Goal: Task Accomplishment & Management: Use online tool/utility

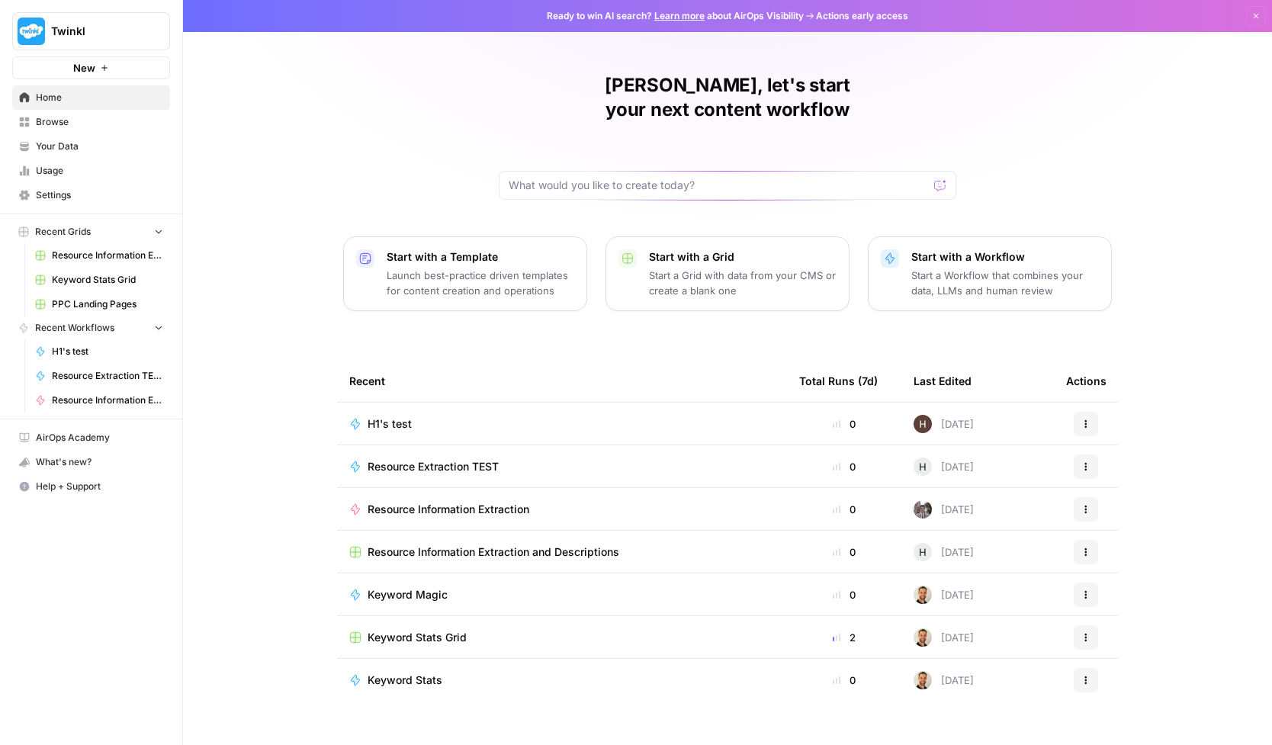
click at [73, 123] on span "Browse" at bounding box center [99, 122] width 127 height 14
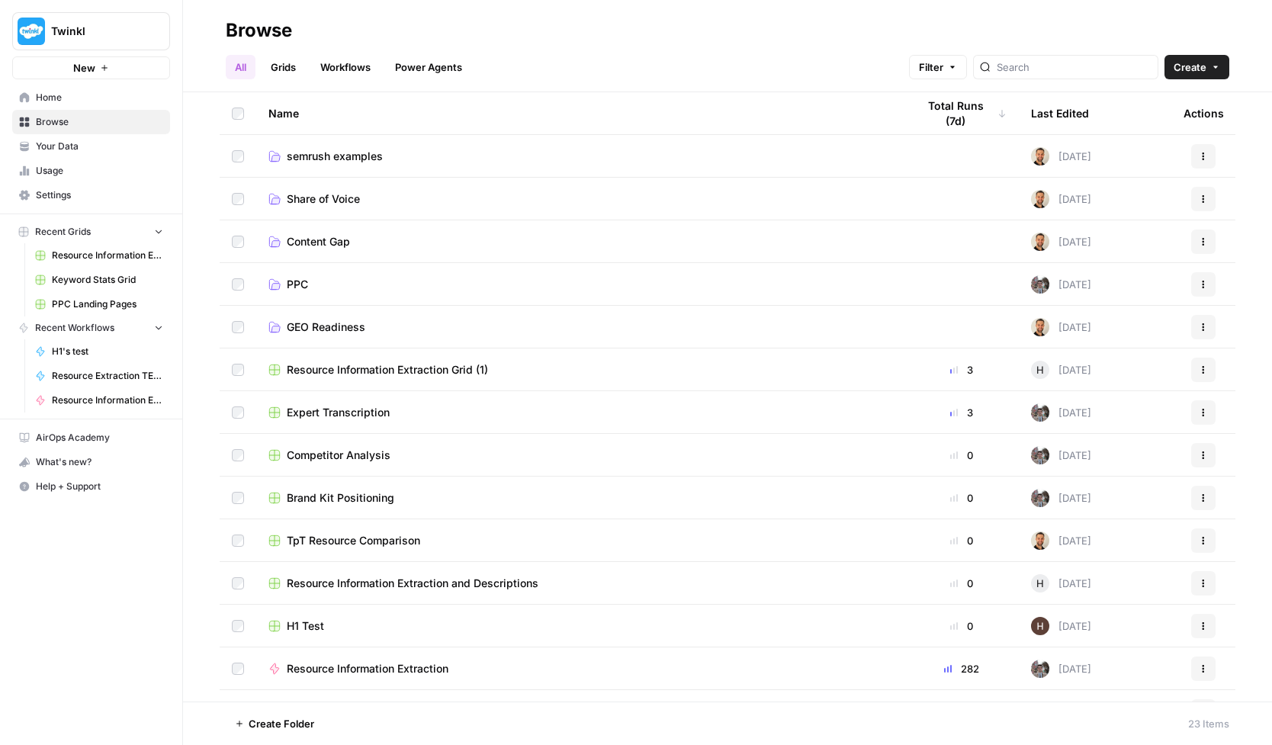
click at [374, 459] on span "Competitor Analysis" at bounding box center [339, 455] width 104 height 15
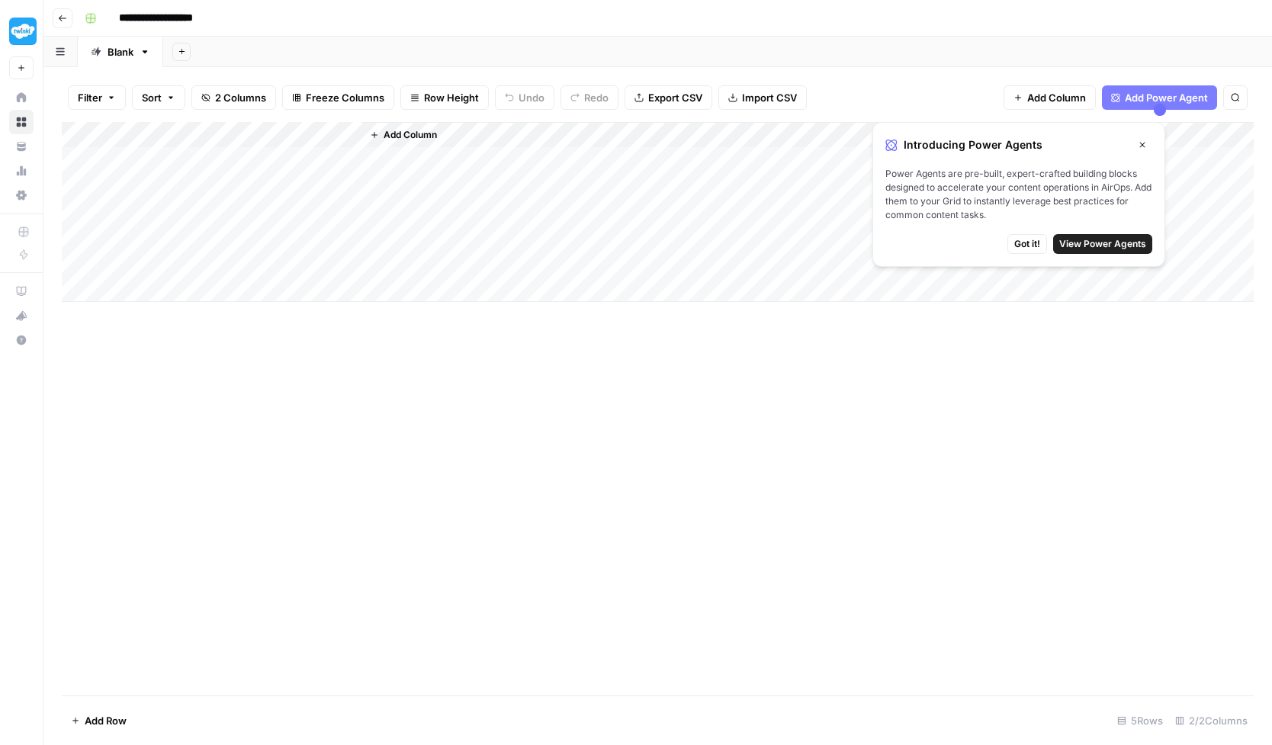
click at [1020, 247] on span "Got it!" at bounding box center [1027, 244] width 26 height 14
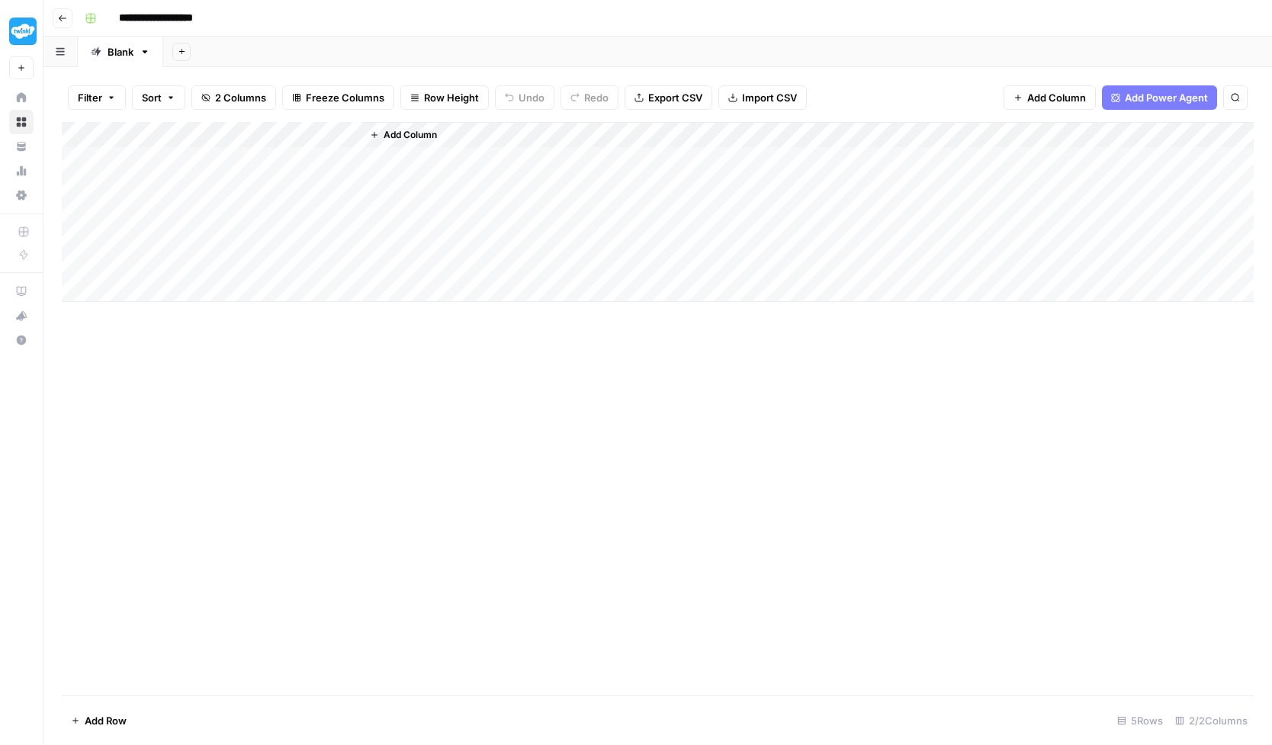
click at [128, 151] on div "Add Column" at bounding box center [658, 212] width 1192 height 180
click at [172, 168] on div "Add Column" at bounding box center [658, 212] width 1192 height 180
type textarea "**********"
click at [257, 158] on div "Add Column" at bounding box center [658, 212] width 1192 height 180
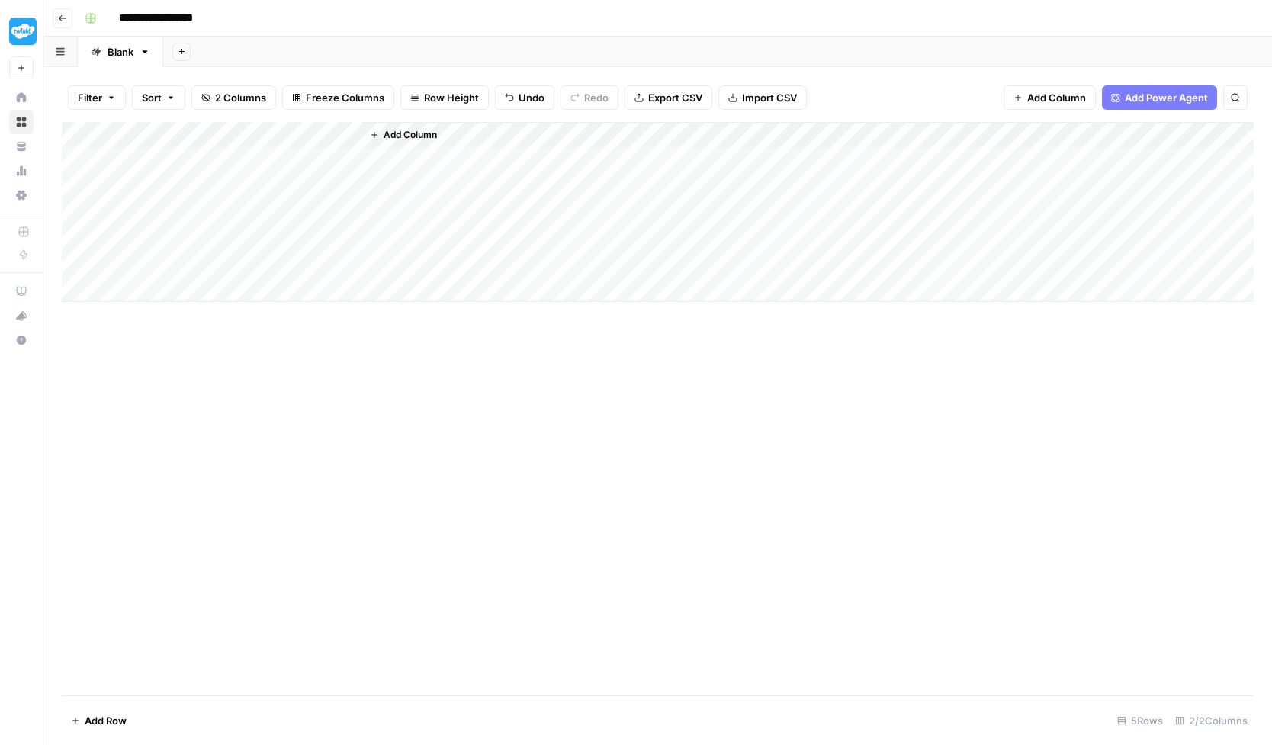
click at [291, 160] on div "Add Column" at bounding box center [658, 212] width 1192 height 180
click at [149, 54] on icon "button" at bounding box center [145, 52] width 11 height 11
click at [374, 51] on div "Add Sheet" at bounding box center [717, 52] width 1109 height 31
click at [398, 156] on div "Add Column" at bounding box center [807, 212] width 892 height 180
click at [64, 53] on icon "button" at bounding box center [60, 51] width 9 height 8
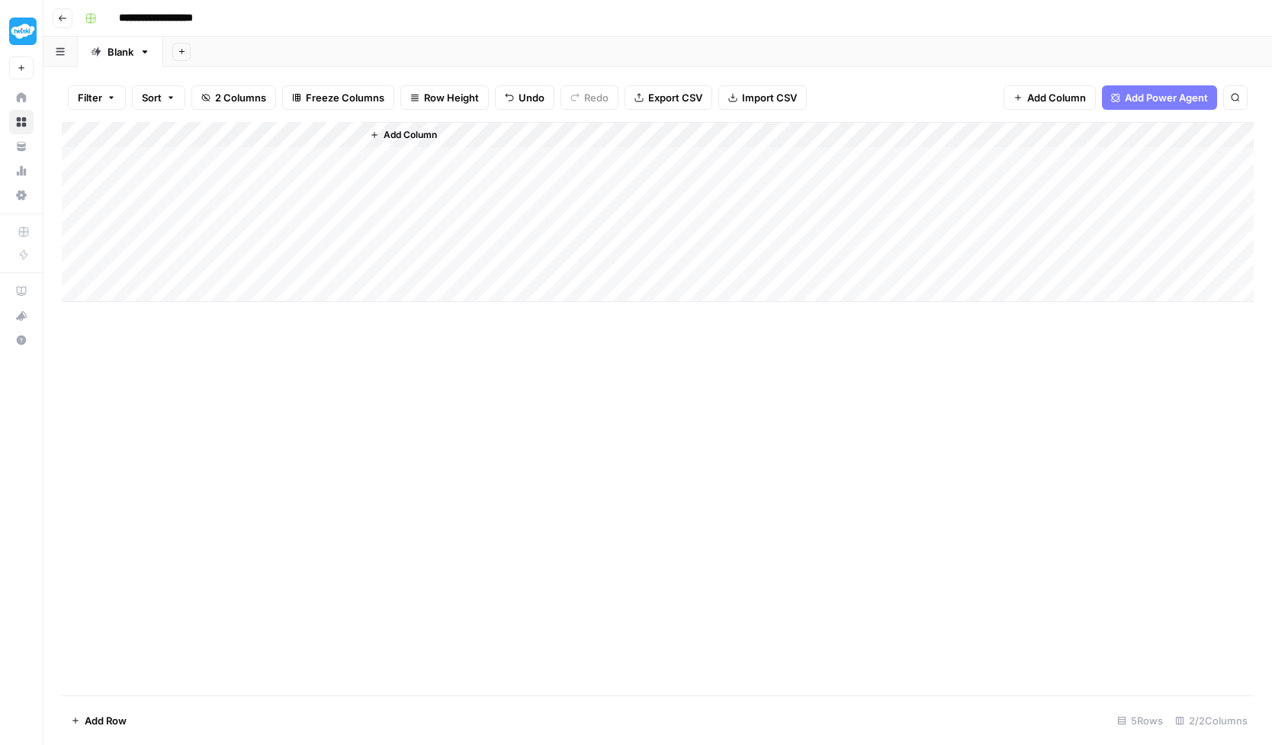
click at [311, 457] on div "Add Column" at bounding box center [658, 408] width 1192 height 573
drag, startPoint x: 642, startPoint y: 224, endPoint x: 598, endPoint y: 250, distance: 51.3
click at [616, 258] on div "Add Column" at bounding box center [807, 212] width 892 height 180
drag, startPoint x: 188, startPoint y: 185, endPoint x: 189, endPoint y: 271, distance: 86.2
click at [189, 271] on div "Add Column" at bounding box center [658, 212] width 1192 height 180
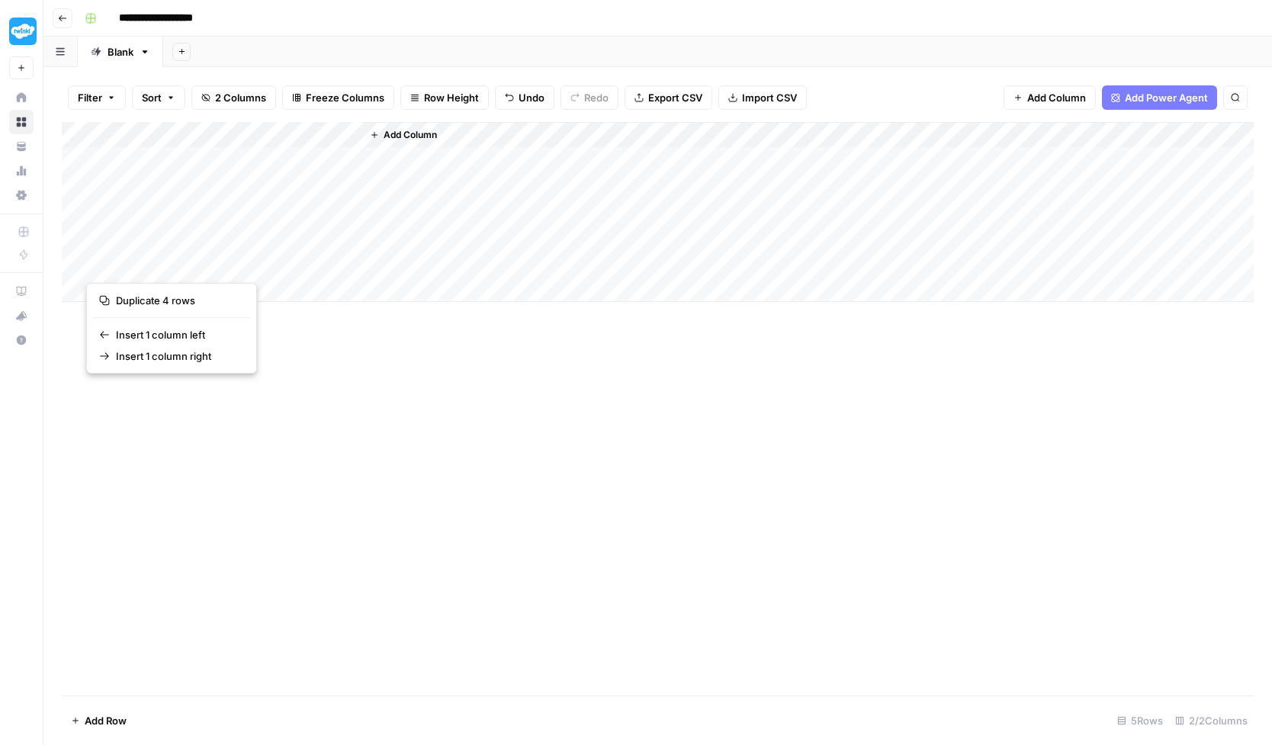
click at [359, 334] on div "Add Column" at bounding box center [658, 408] width 1192 height 573
click at [323, 339] on div "Add Column" at bounding box center [658, 408] width 1192 height 573
click at [203, 270] on div "Add Column" at bounding box center [658, 212] width 1192 height 180
click at [414, 375] on div "Add Column" at bounding box center [658, 408] width 1192 height 573
click at [350, 133] on div "Add Column" at bounding box center [658, 212] width 1192 height 180
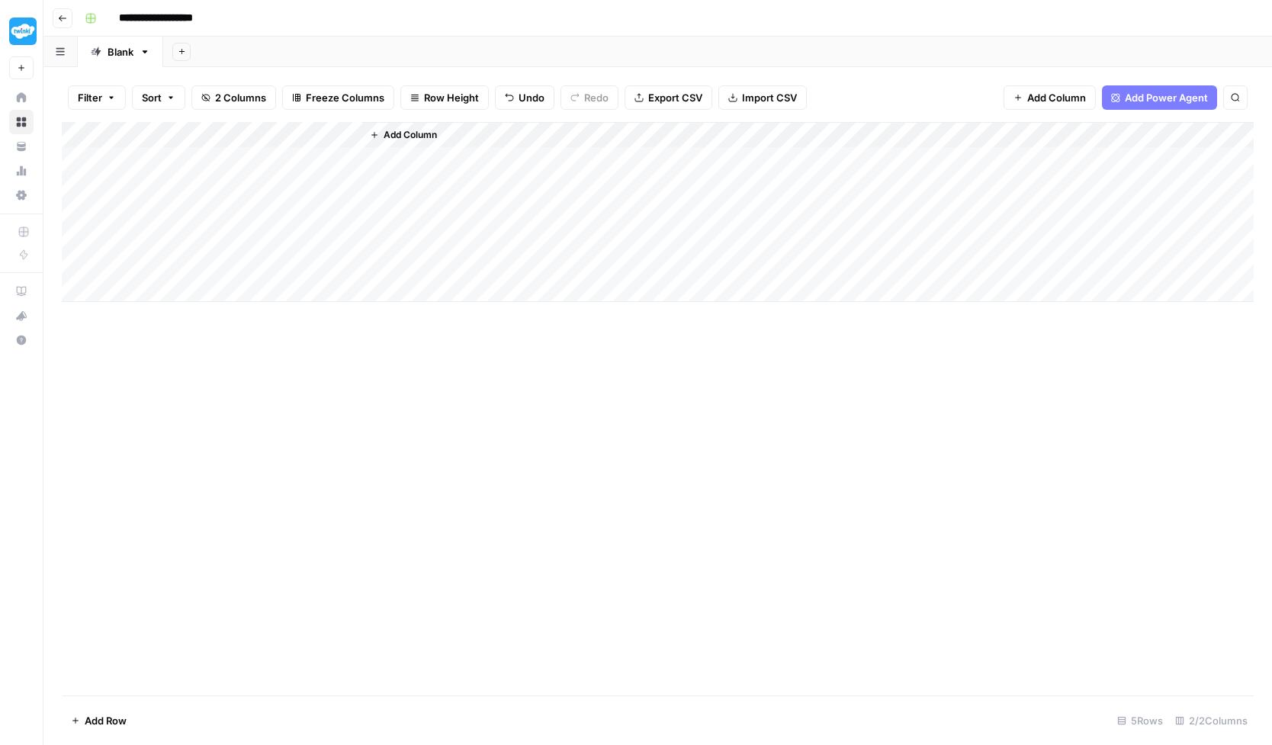
click at [362, 356] on div "Add Column" at bounding box center [658, 408] width 1192 height 573
click at [267, 158] on div "Add Column" at bounding box center [658, 212] width 1192 height 180
click at [1089, 700] on div "ttp_urls_input_value can't be blank" at bounding box center [1147, 696] width 188 height 15
click at [62, 18] on icon "button" at bounding box center [62, 18] width 9 height 9
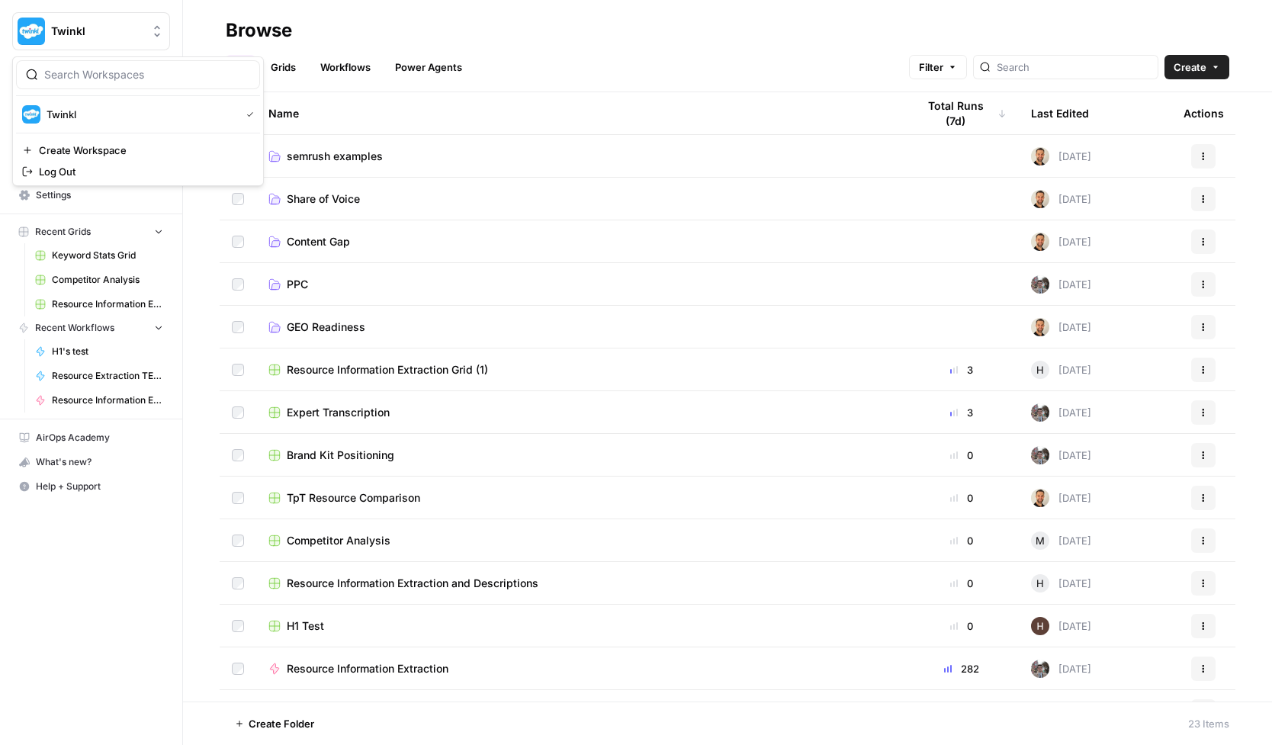
click at [161, 32] on icon "Workspace: Twinkl" at bounding box center [156, 31] width 15 height 15
click at [354, 28] on h2 "Browse" at bounding box center [728, 30] width 1004 height 24
click at [111, 69] on button "New" at bounding box center [91, 67] width 158 height 23
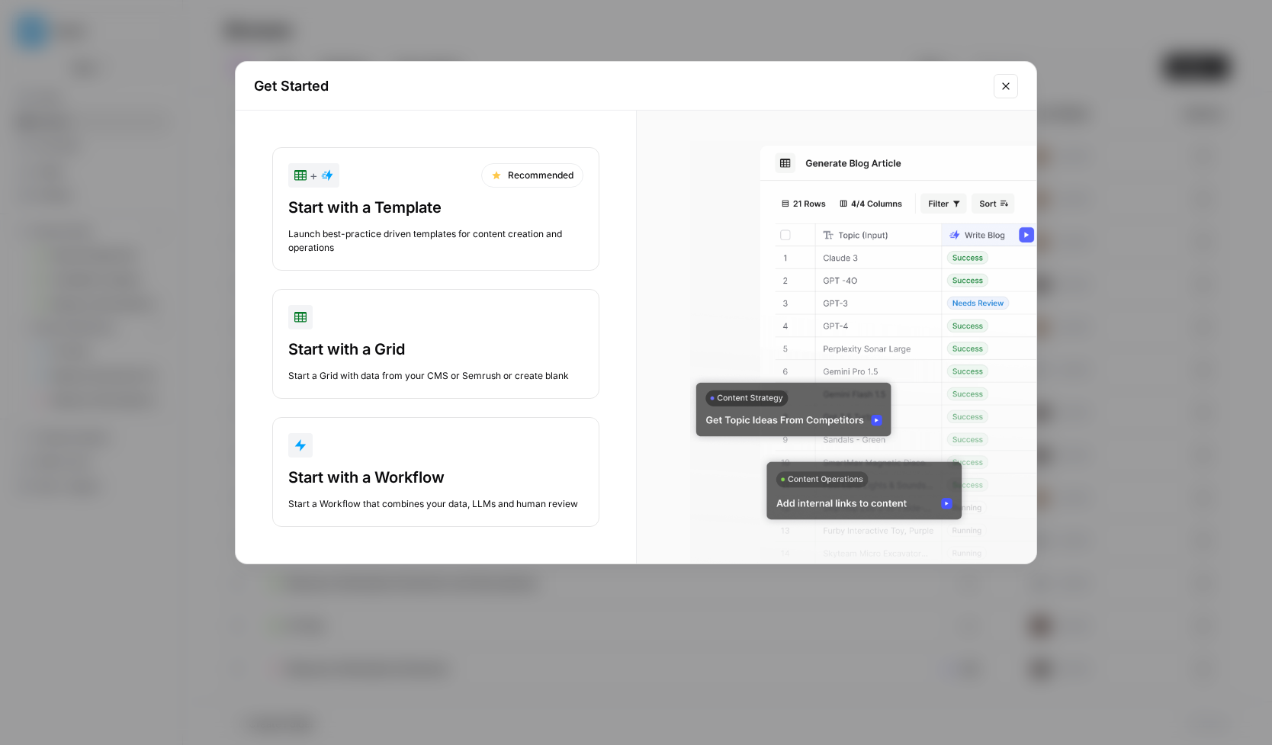
click at [460, 225] on div "Start with a Template Launch best-practice driven templates for content creatio…" at bounding box center [435, 226] width 295 height 58
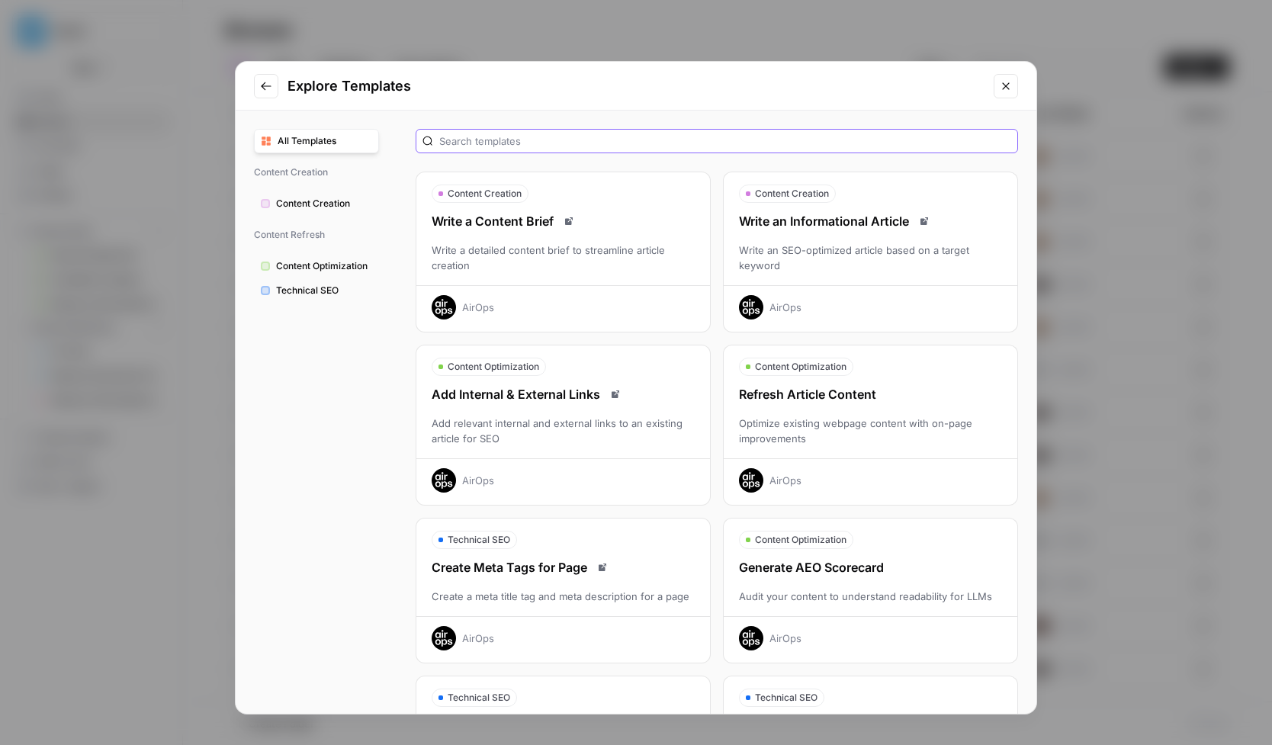
click at [477, 143] on input "text" at bounding box center [725, 140] width 572 height 15
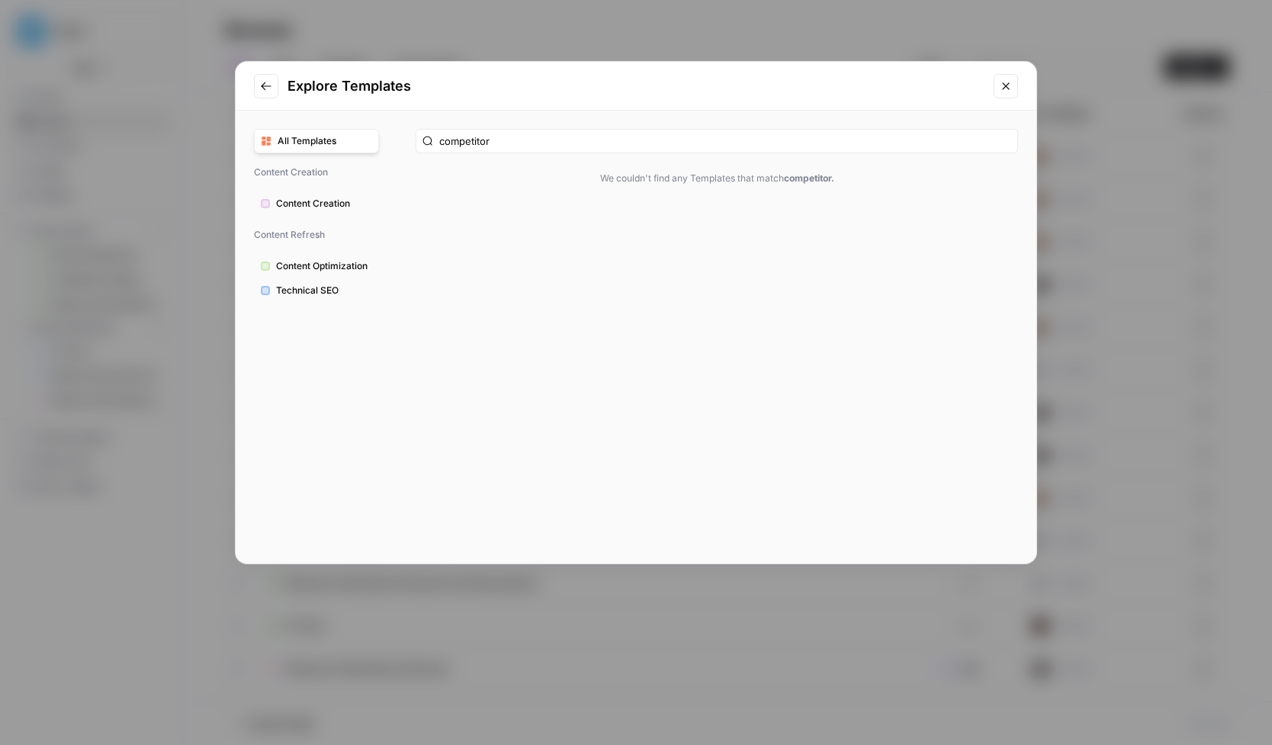
click at [310, 290] on span "Technical SEO" at bounding box center [324, 291] width 96 height 14
click at [874, 139] on input "competitor" at bounding box center [725, 140] width 572 height 15
type input "c"
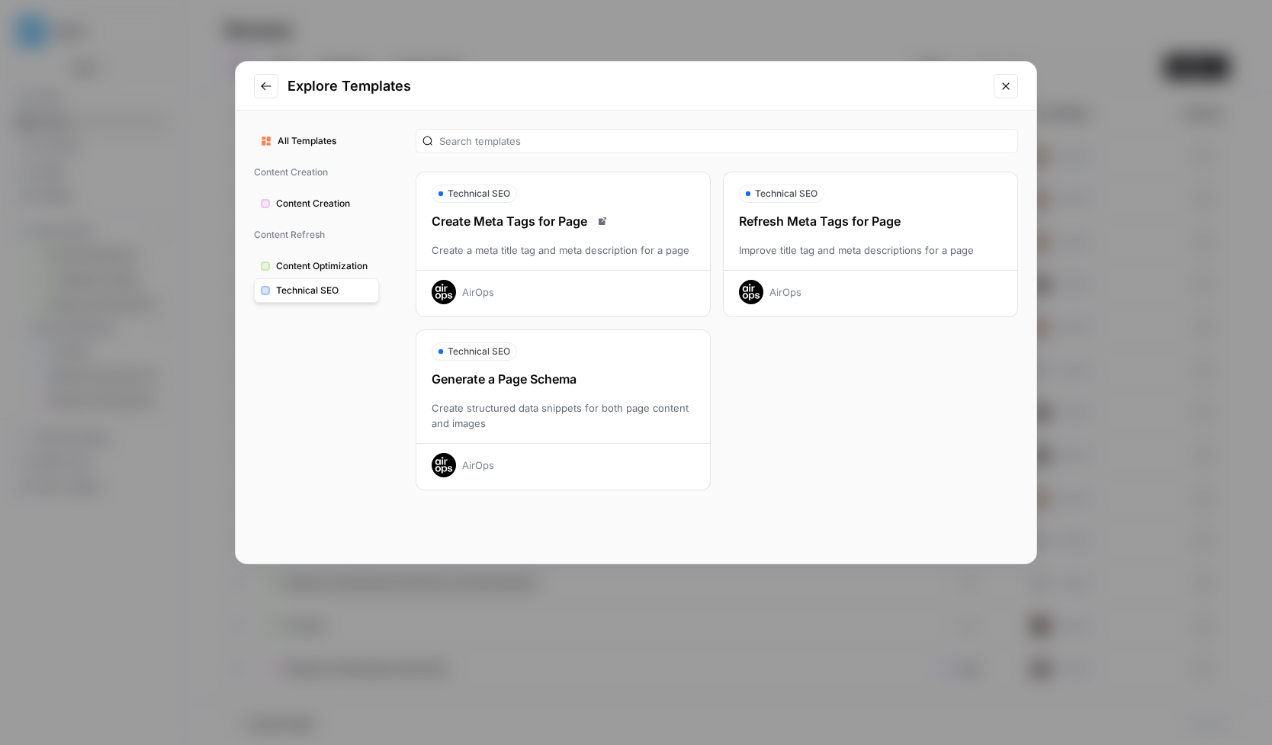
click at [328, 263] on span "Content Optimization" at bounding box center [324, 266] width 96 height 14
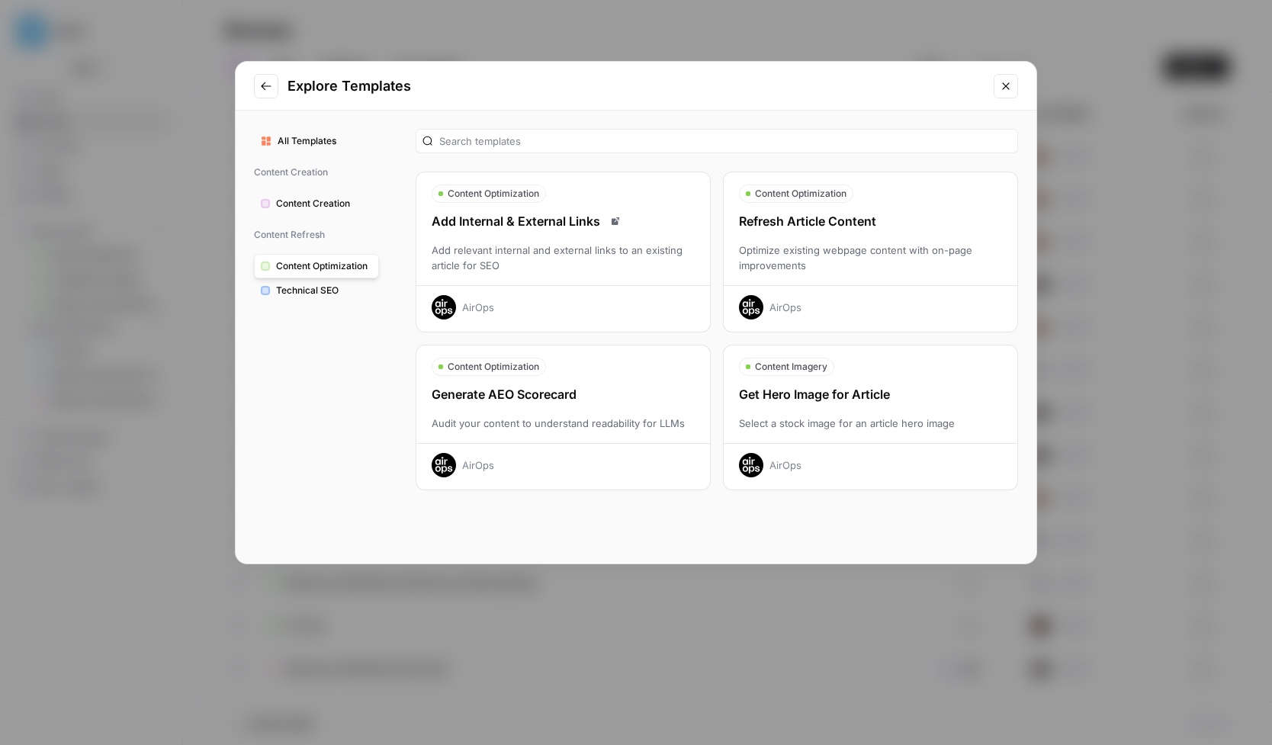
click at [330, 209] on span "Content Creation" at bounding box center [324, 204] width 96 height 14
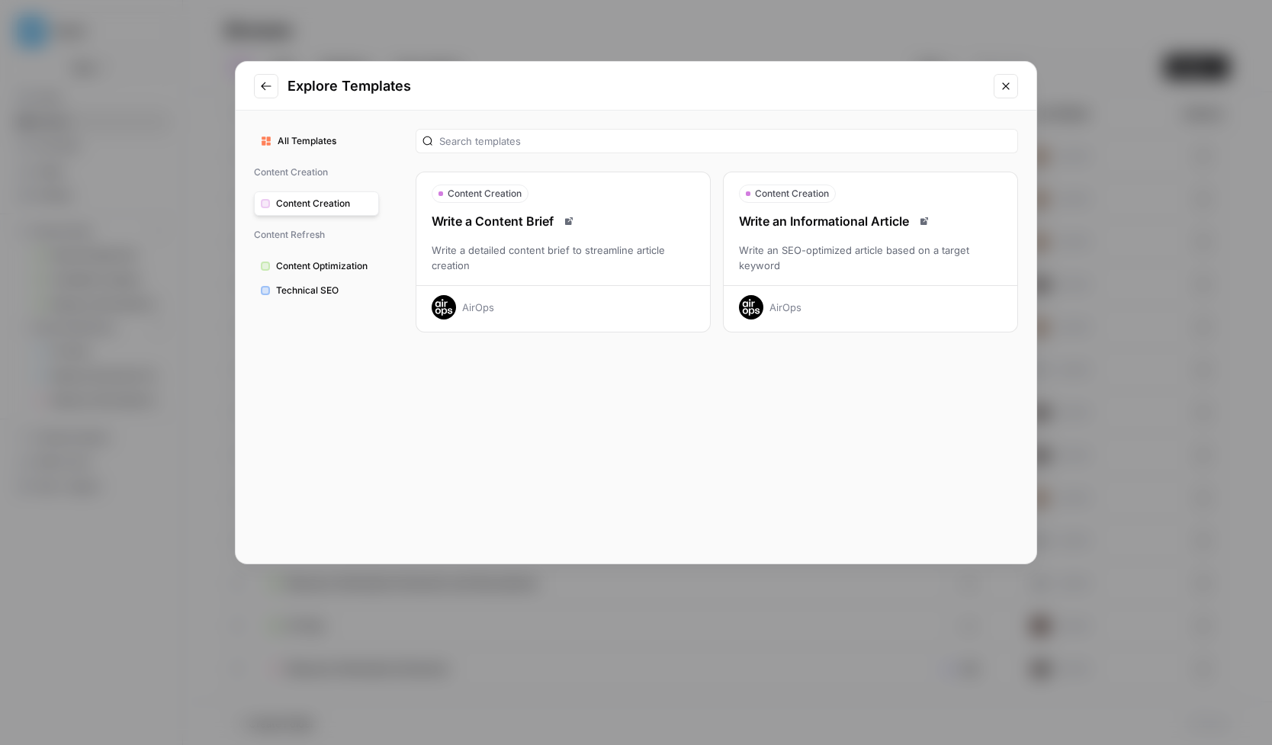
click at [320, 149] on button "All Templates" at bounding box center [316, 141] width 125 height 24
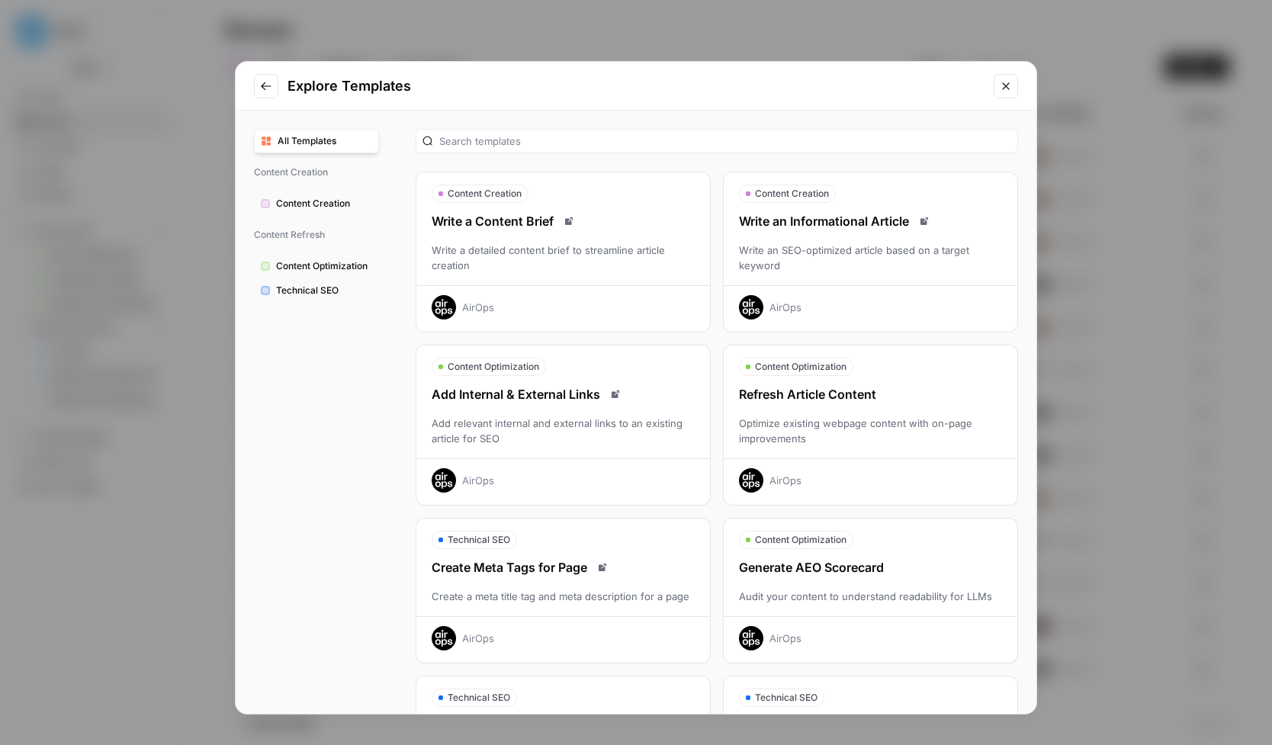
click at [264, 82] on icon "Go to previous step" at bounding box center [266, 86] width 12 height 12
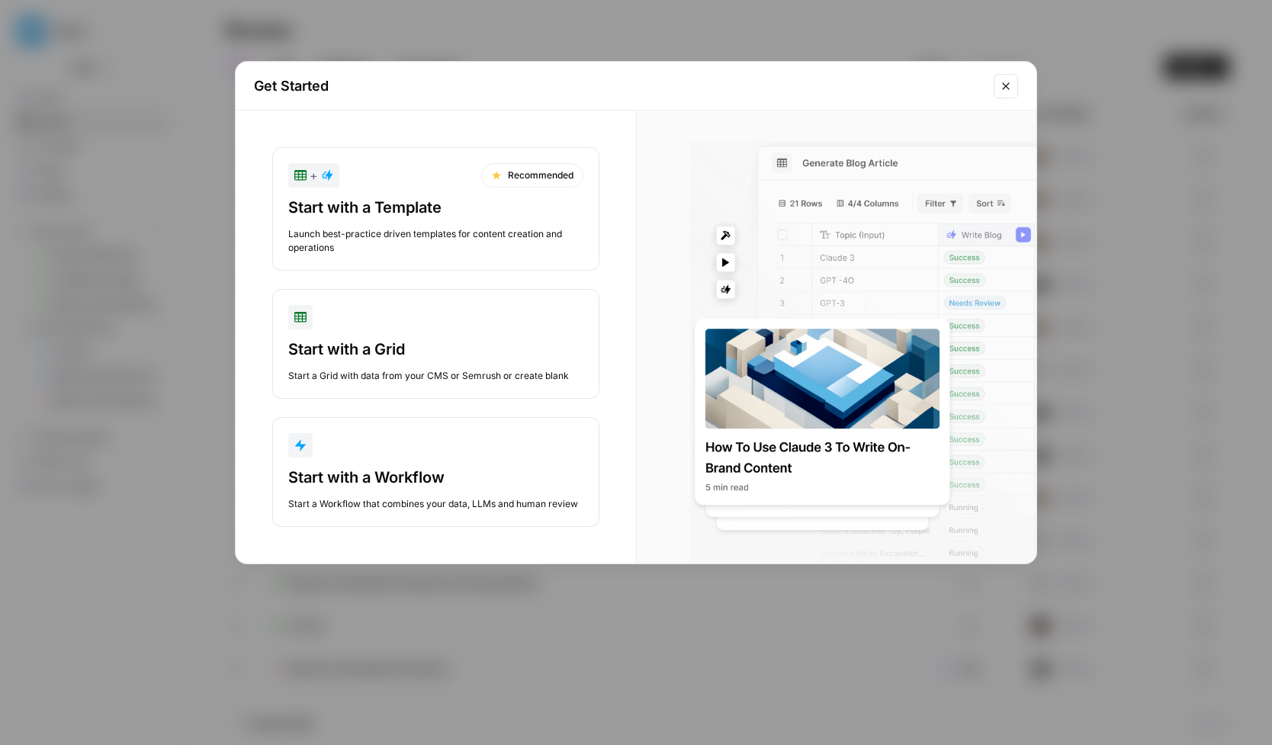
click at [1010, 87] on icon "Close modal" at bounding box center [1006, 86] width 12 height 12
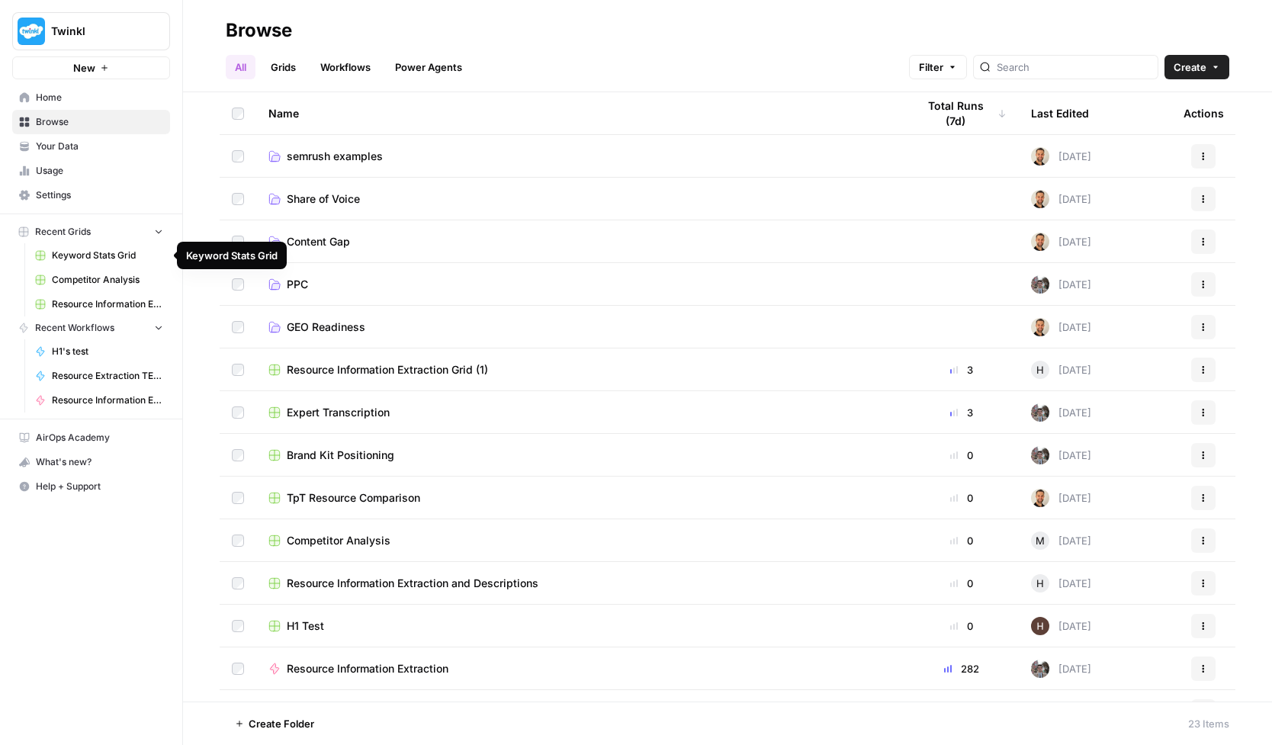
click at [120, 258] on span "Keyword Stats Grid" at bounding box center [107, 256] width 111 height 14
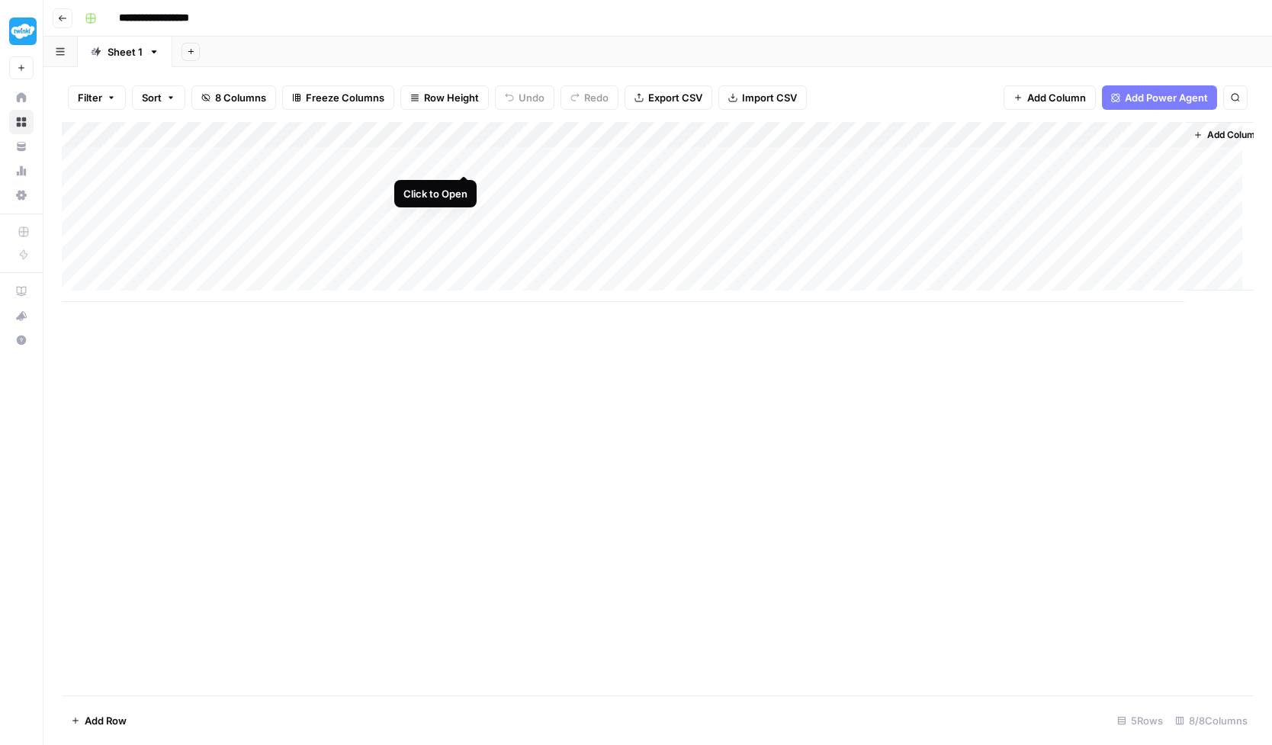
click at [464, 159] on div "Add Column" at bounding box center [658, 212] width 1192 height 180
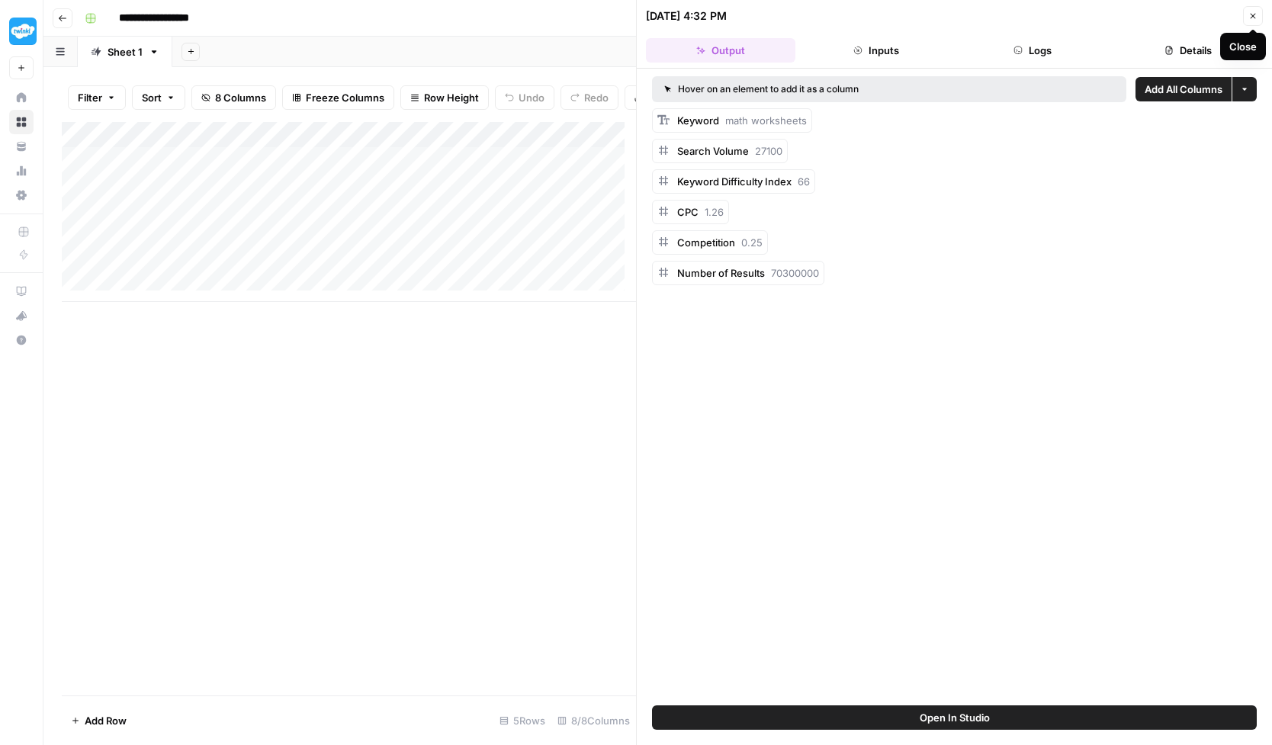
click at [1248, 103] on div "Hover on an element to add it as a column Add All Columns More options Keyword …" at bounding box center [954, 180] width 605 height 209
click at [1250, 93] on button "More options" at bounding box center [1244, 89] width 24 height 24
click at [1003, 394] on div "Hover on an element to add it as a column Add All Columns More options Keyword …" at bounding box center [954, 387] width 635 height 637
click at [1255, 12] on icon "button" at bounding box center [1252, 15] width 9 height 9
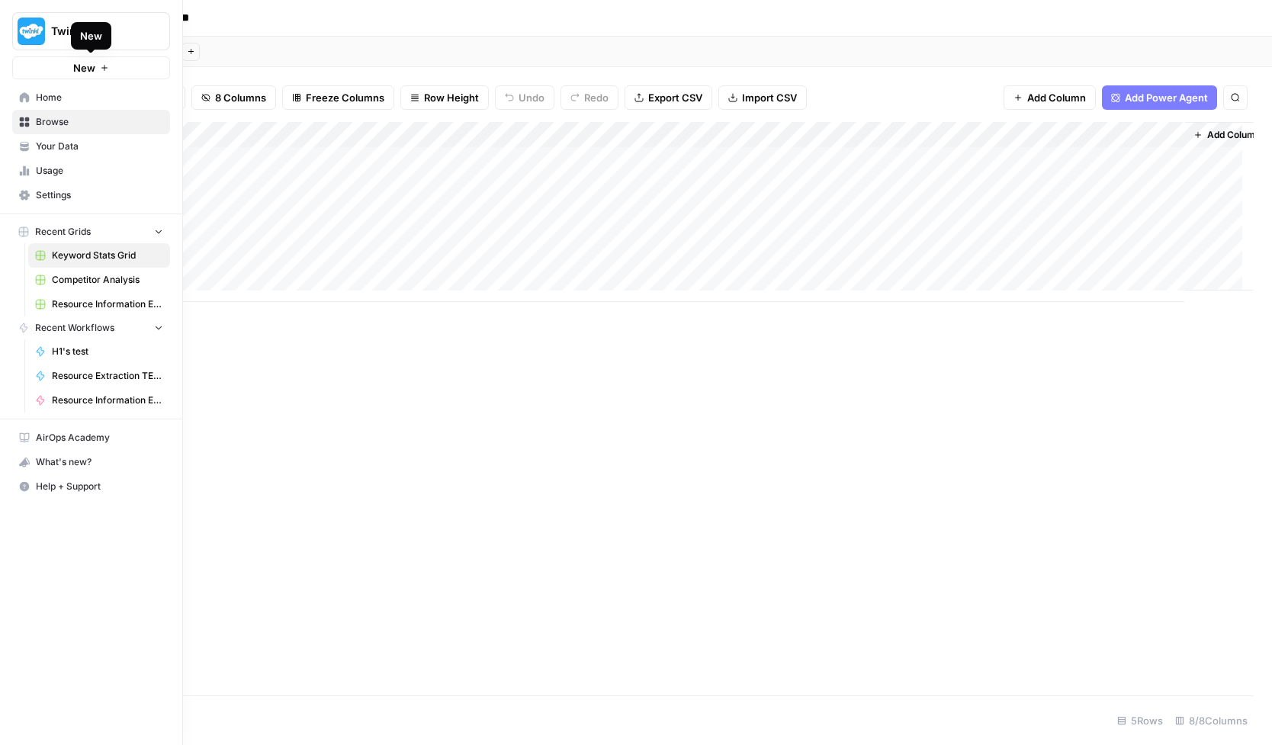
click at [117, 63] on button "New" at bounding box center [91, 67] width 158 height 23
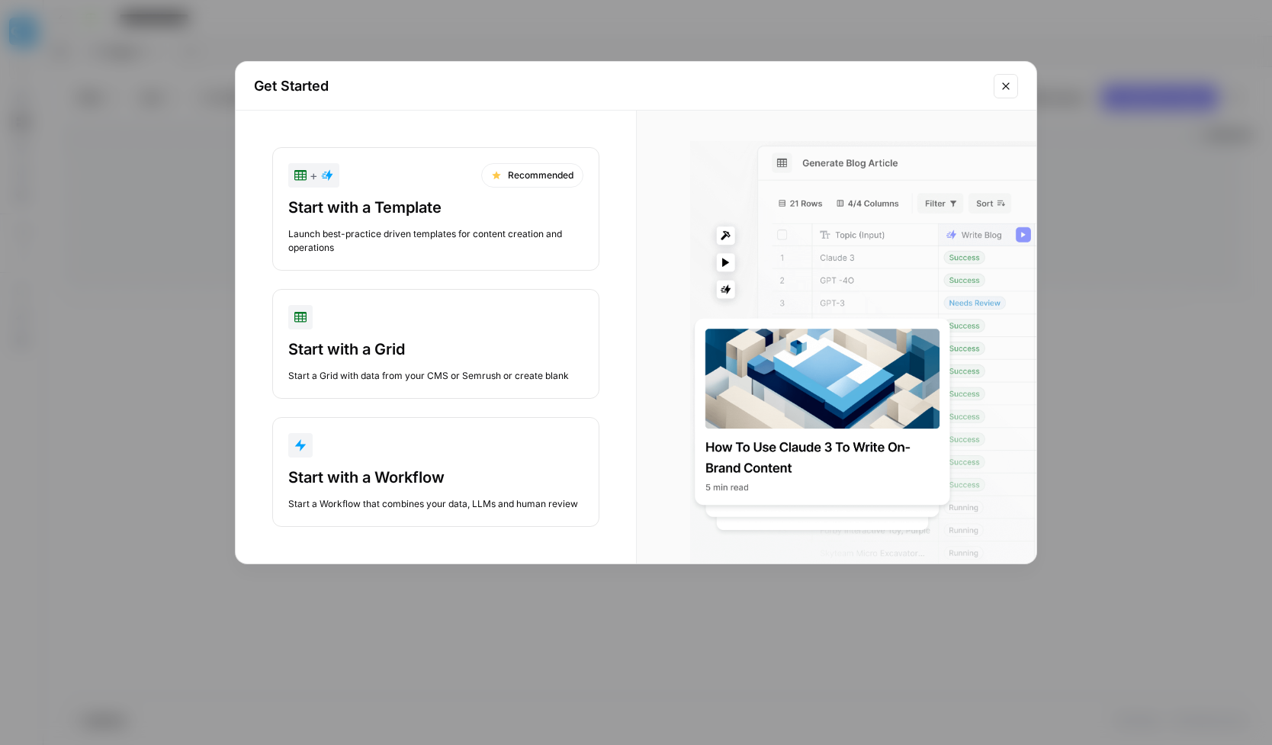
click at [195, 355] on div "Get Started + Recommended Start with a Template Launch best-practice driven tem…" at bounding box center [636, 372] width 1272 height 745
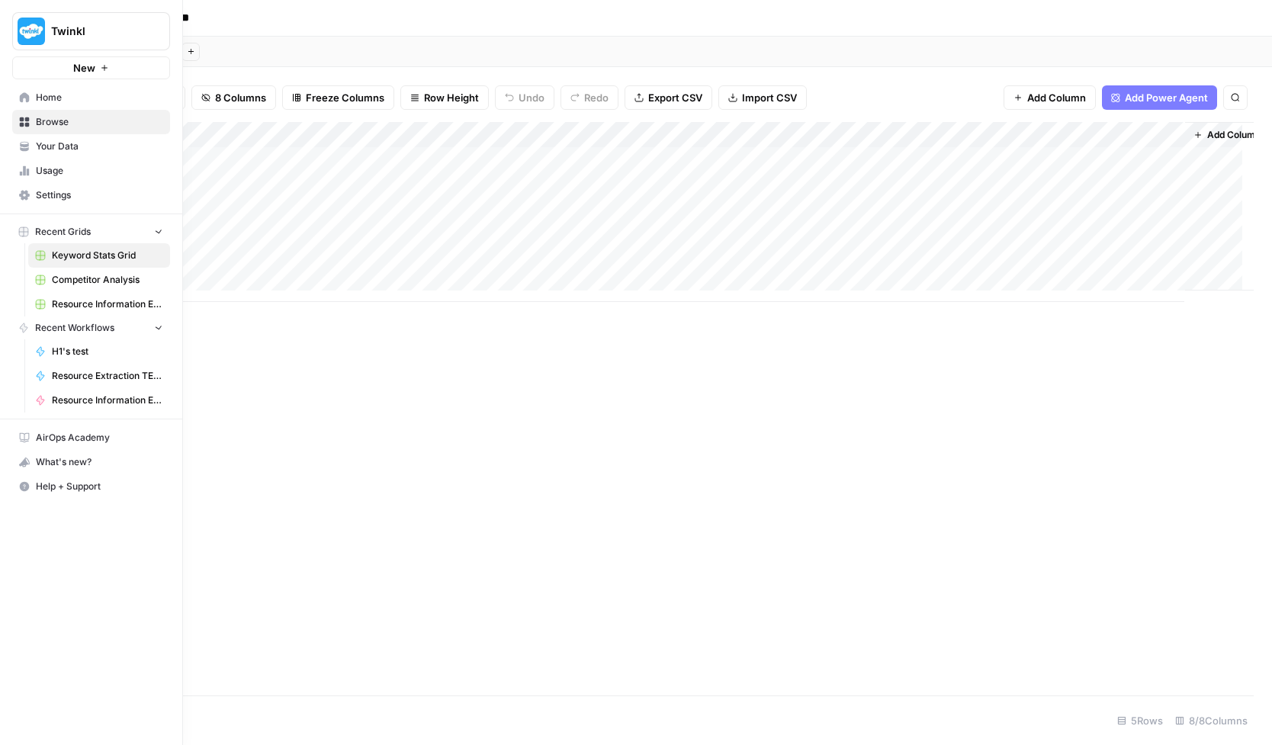
click at [27, 98] on link "Home" at bounding box center [91, 97] width 158 height 24
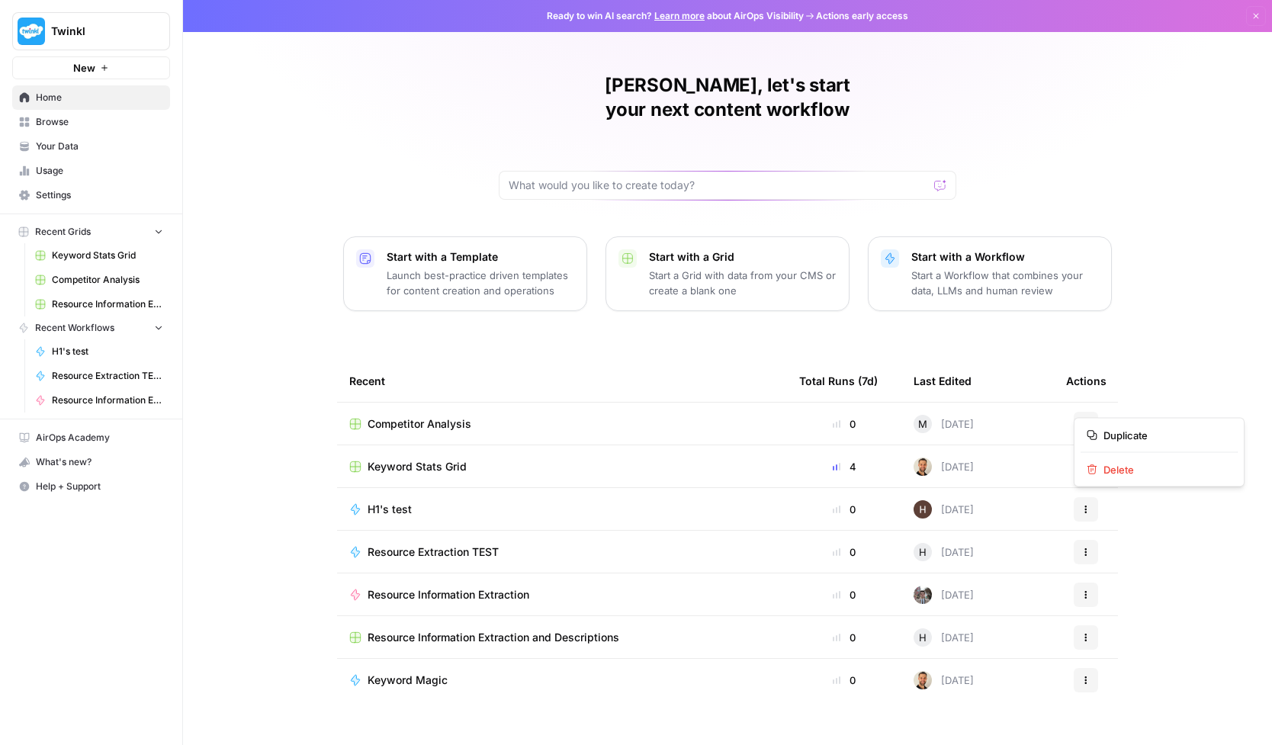
click at [1088, 419] on icon "button" at bounding box center [1085, 423] width 9 height 9
click at [1148, 368] on div "[PERSON_NAME], let's start your next content workflow Start with a Template Lau…" at bounding box center [727, 372] width 1089 height 745
click at [435, 416] on span "Competitor Analysis" at bounding box center [420, 423] width 104 height 15
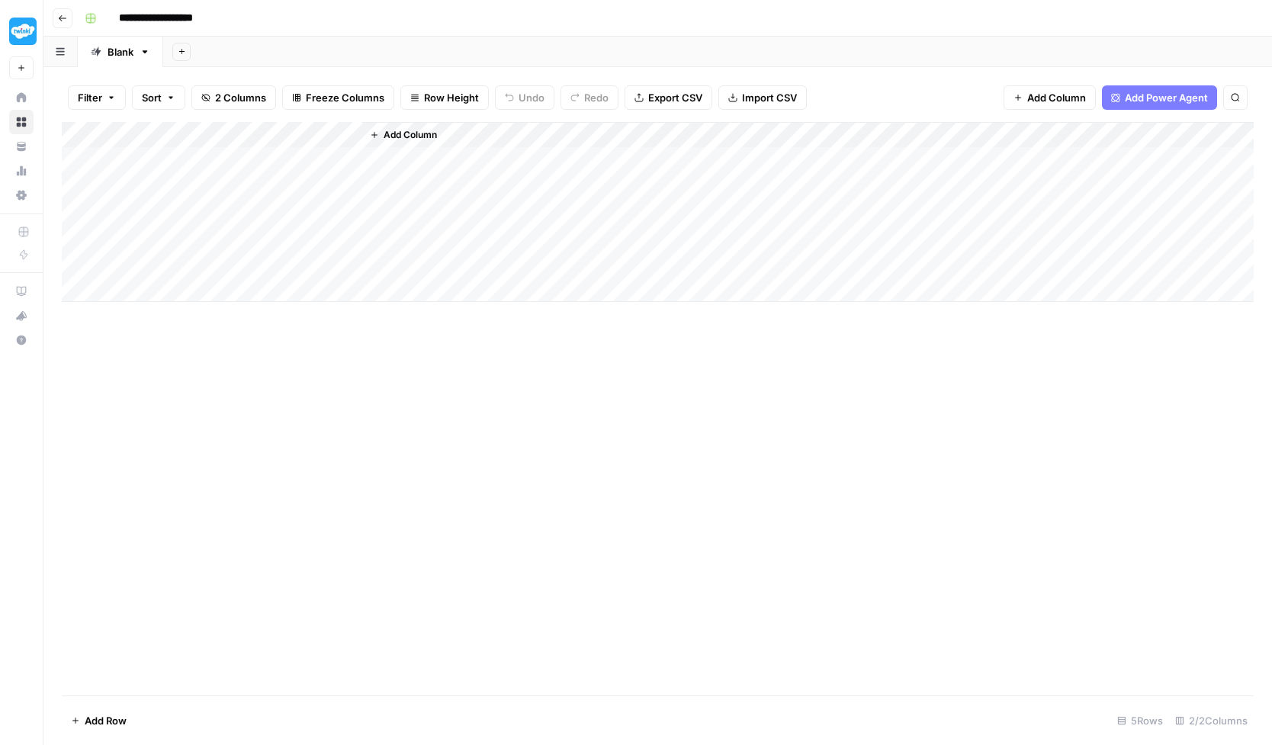
click at [198, 160] on div "Add Column" at bounding box center [658, 212] width 1192 height 180
click at [159, 403] on div "Add Column" at bounding box center [658, 408] width 1192 height 573
click at [138, 46] on link "Blank" at bounding box center [120, 52] width 85 height 31
click at [147, 54] on icon "button" at bounding box center [145, 52] width 11 height 11
click at [118, 50] on div "Blank" at bounding box center [121, 51] width 26 height 15
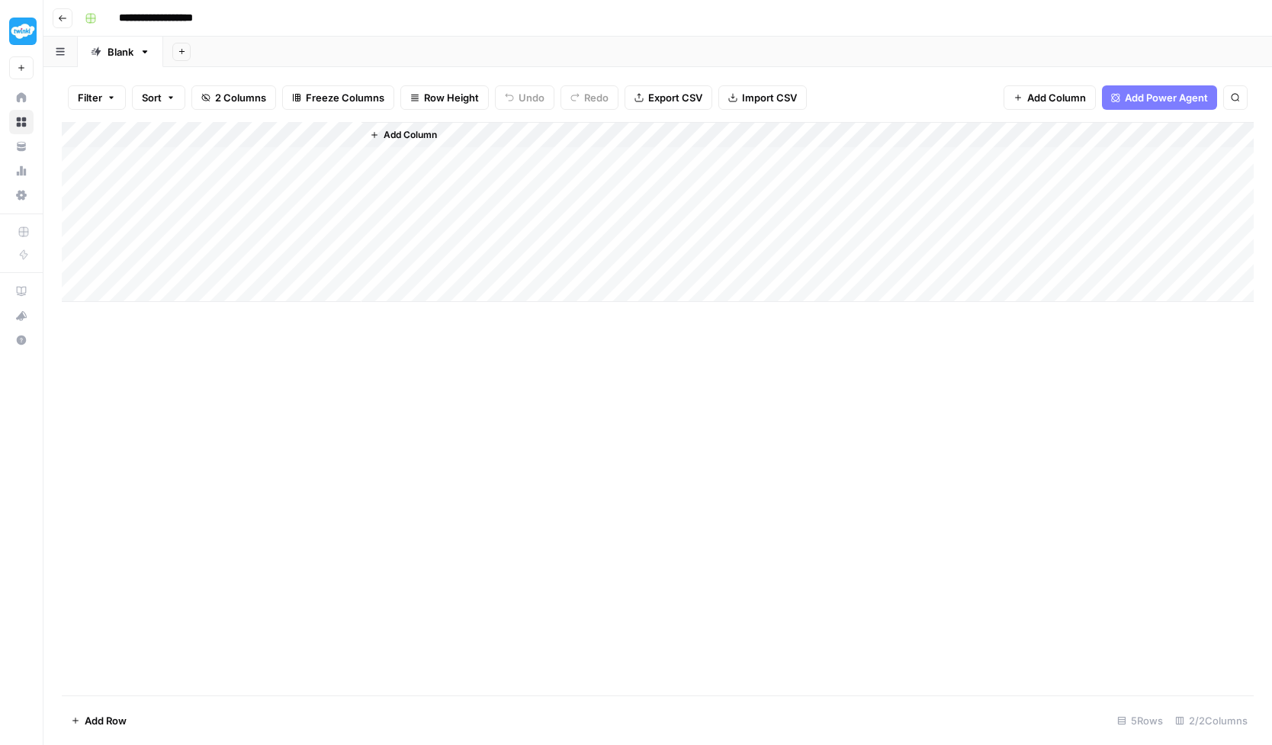
click at [66, 57] on button "button" at bounding box center [60, 52] width 34 height 30
click at [262, 454] on div "Add Column" at bounding box center [658, 408] width 1192 height 573
click at [211, 162] on div "Add Column" at bounding box center [658, 212] width 1192 height 180
click at [209, 162] on div "Add Column" at bounding box center [658, 212] width 1192 height 180
click at [209, 162] on textarea "**********" at bounding box center [207, 160] width 244 height 21
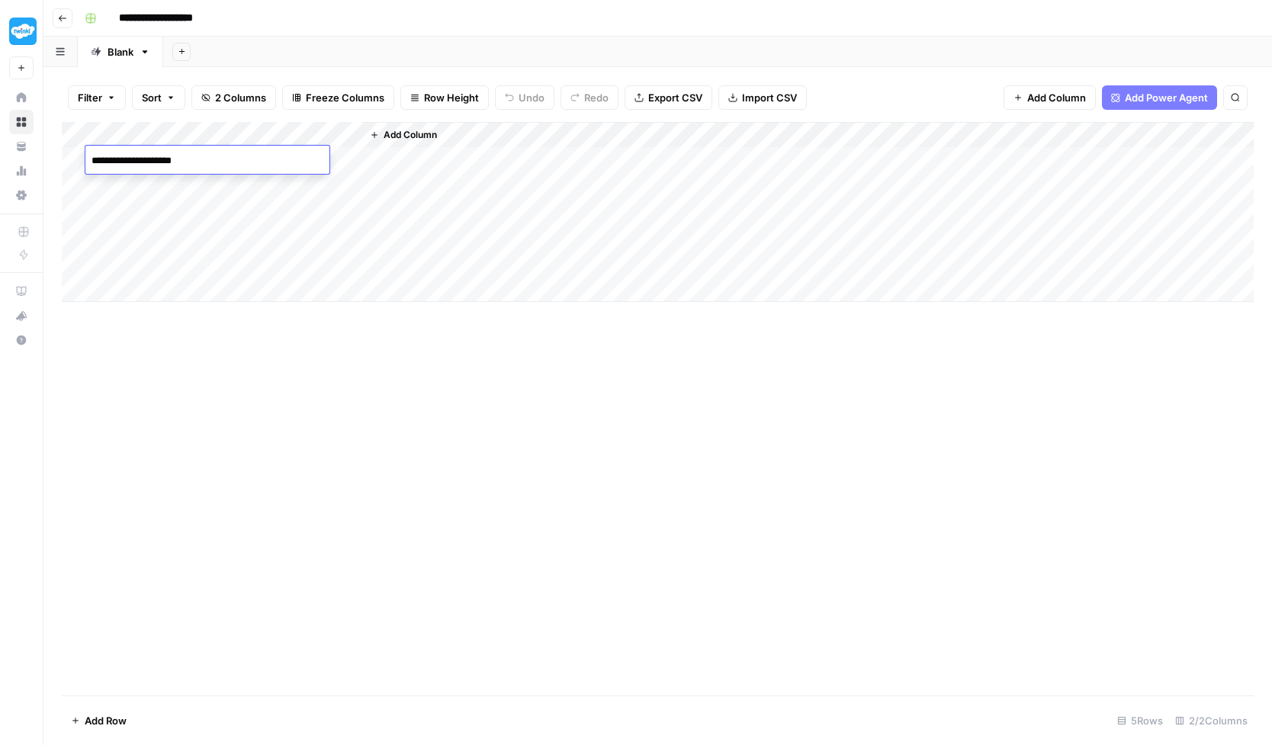
type textarea "**********"
drag, startPoint x: 223, startPoint y: 383, endPoint x: 226, endPoint y: 375, distance: 8.0
click at [223, 382] on div "Add Column" at bounding box center [658, 408] width 1192 height 573
click at [291, 159] on div "Add Column" at bounding box center [658, 212] width 1192 height 180
click at [330, 136] on div "Add Column" at bounding box center [658, 212] width 1192 height 180
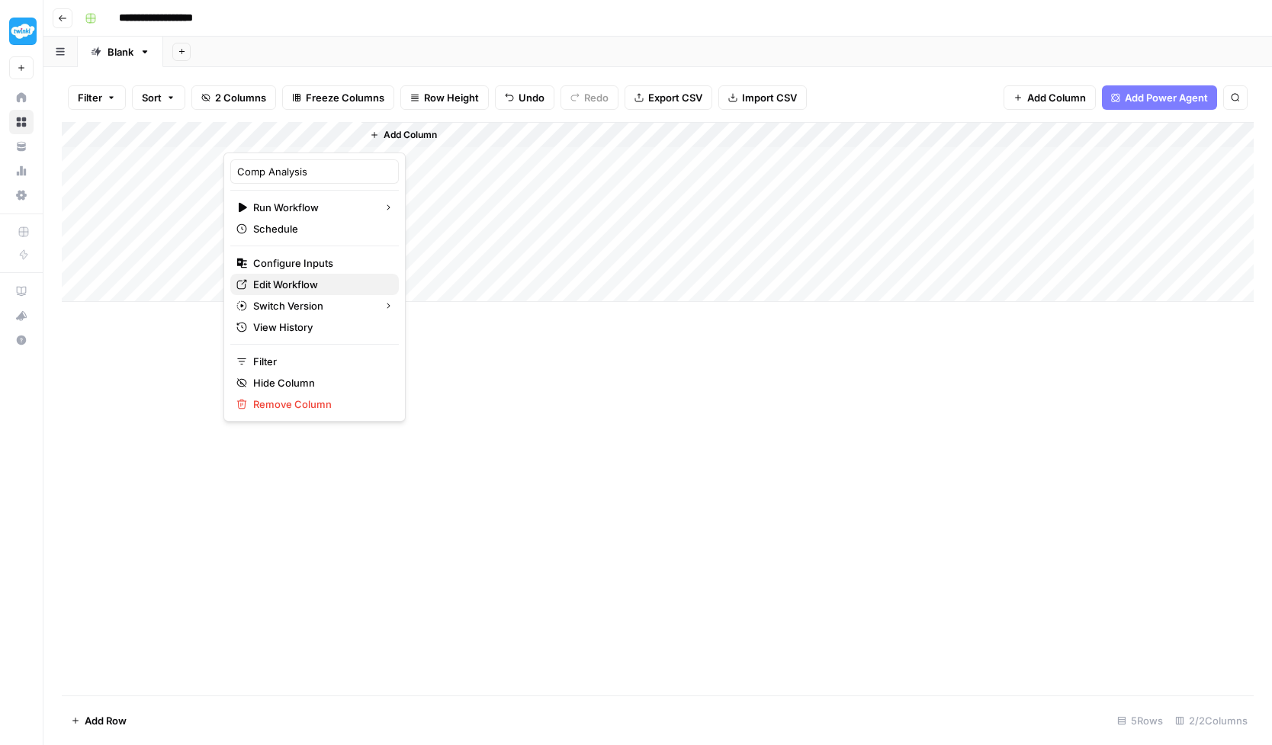
click at [321, 287] on span "Edit Workflow" at bounding box center [319, 284] width 133 height 15
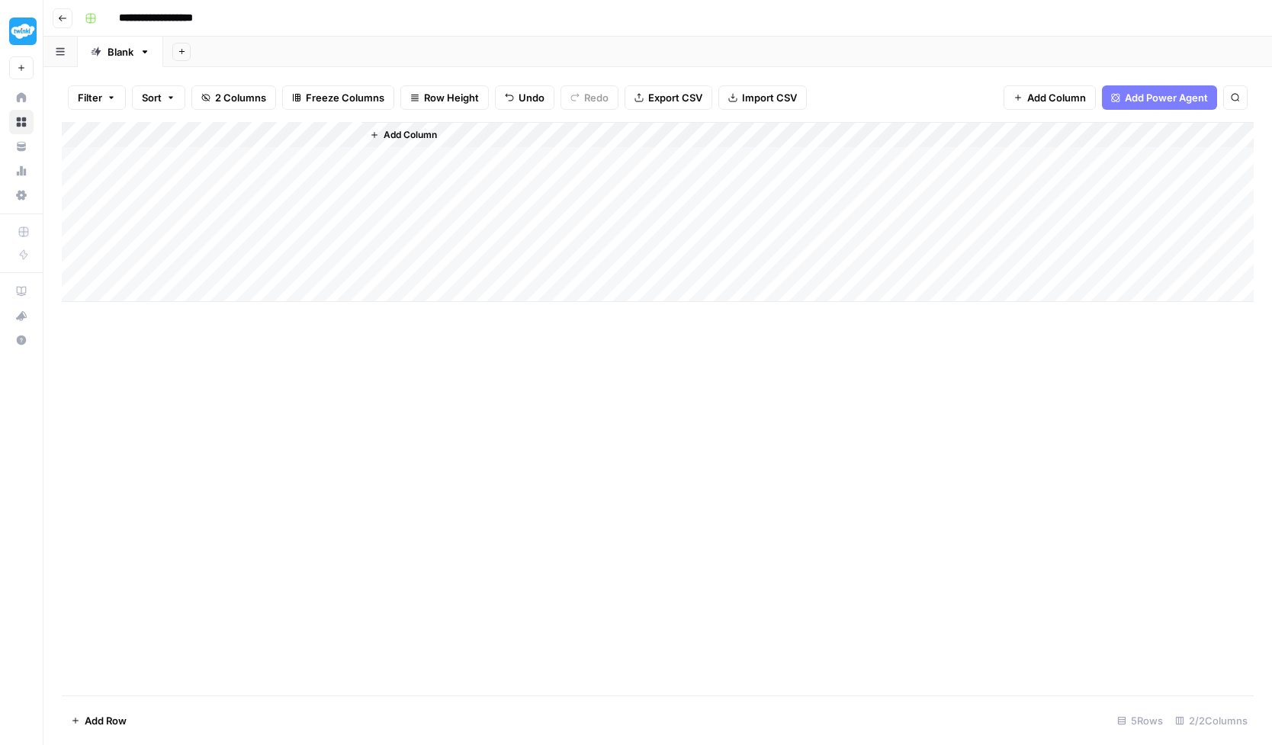
click at [578, 384] on div "Add Column" at bounding box center [658, 408] width 1192 height 573
click at [367, 333] on div "Add Column" at bounding box center [658, 408] width 1192 height 573
click at [191, 166] on div "Add Column" at bounding box center [658, 212] width 1192 height 180
click at [353, 349] on div "Add Column" at bounding box center [658, 408] width 1192 height 573
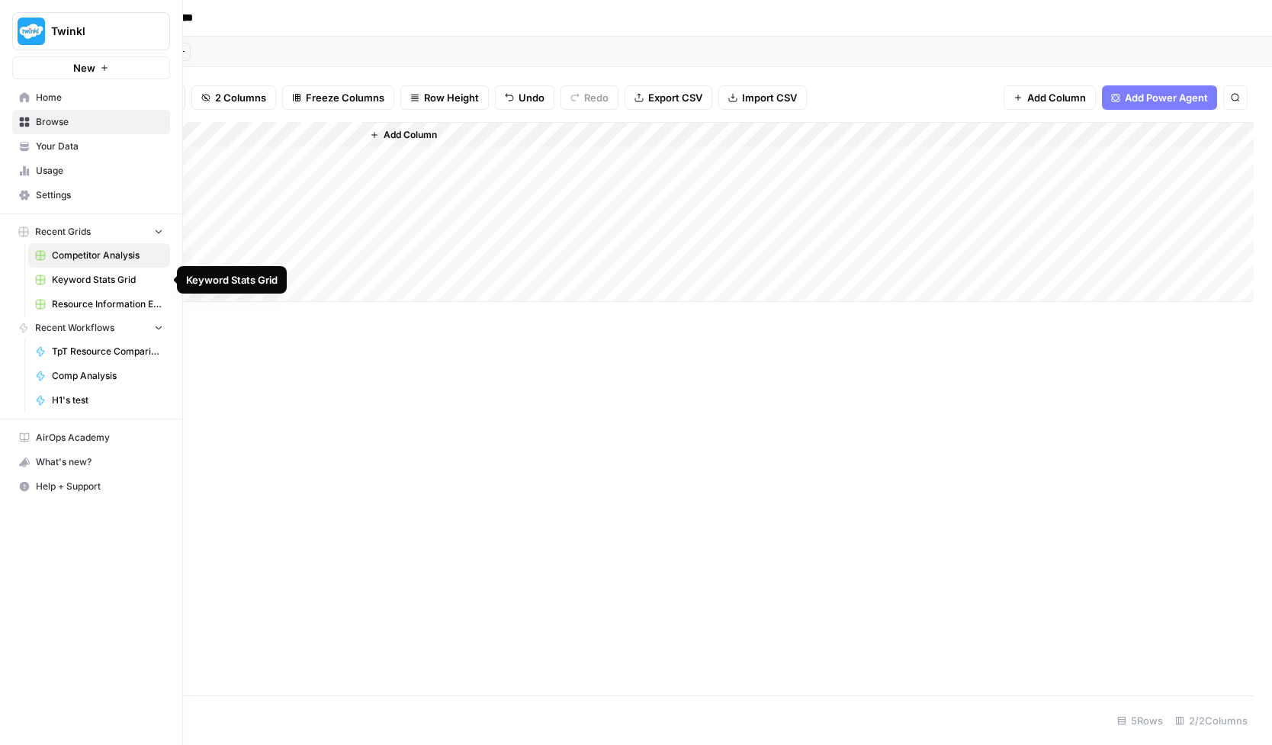
click at [115, 282] on span "Keyword Stats Grid" at bounding box center [107, 280] width 111 height 14
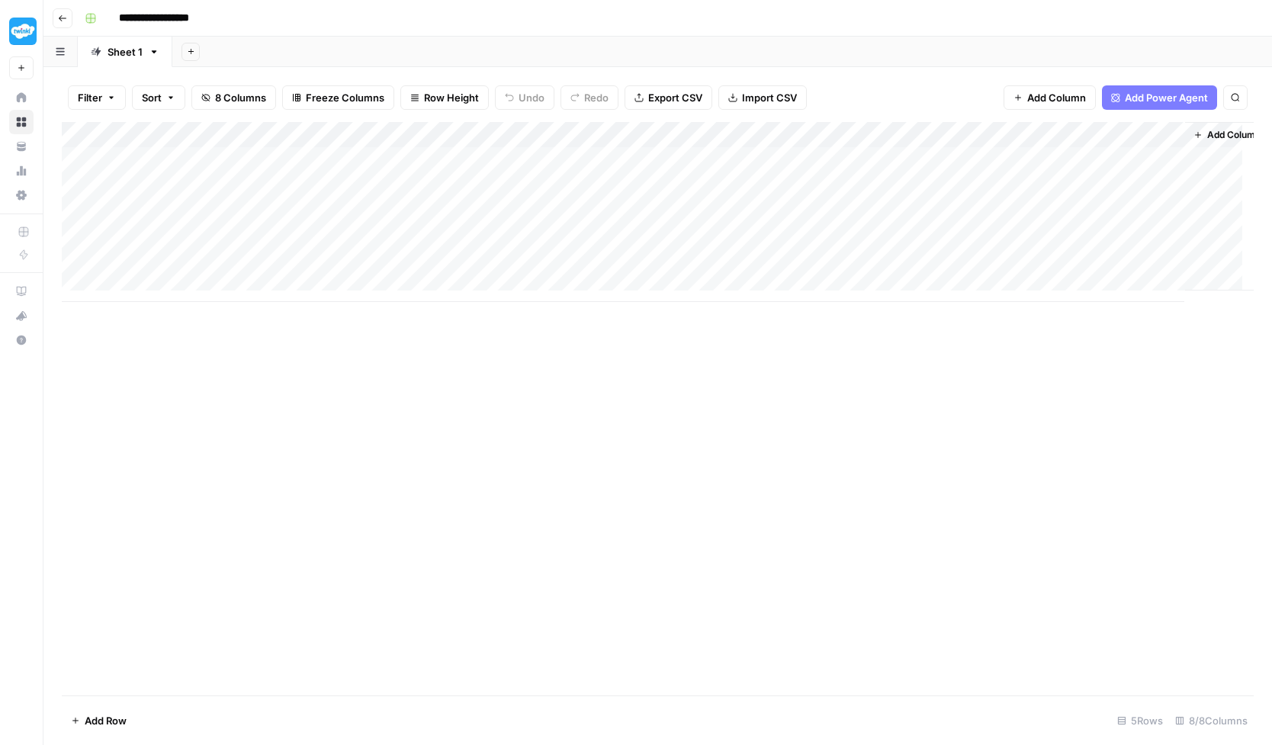
click at [272, 269] on div "Add Column" at bounding box center [658, 212] width 1192 height 180
click at [286, 266] on div "Add Column" at bounding box center [658, 212] width 1192 height 180
click at [281, 323] on div "Add Column" at bounding box center [658, 408] width 1192 height 573
click at [349, 133] on div "Add Column" at bounding box center [658, 212] width 1192 height 180
click at [315, 171] on input "database" at bounding box center [314, 171] width 155 height 15
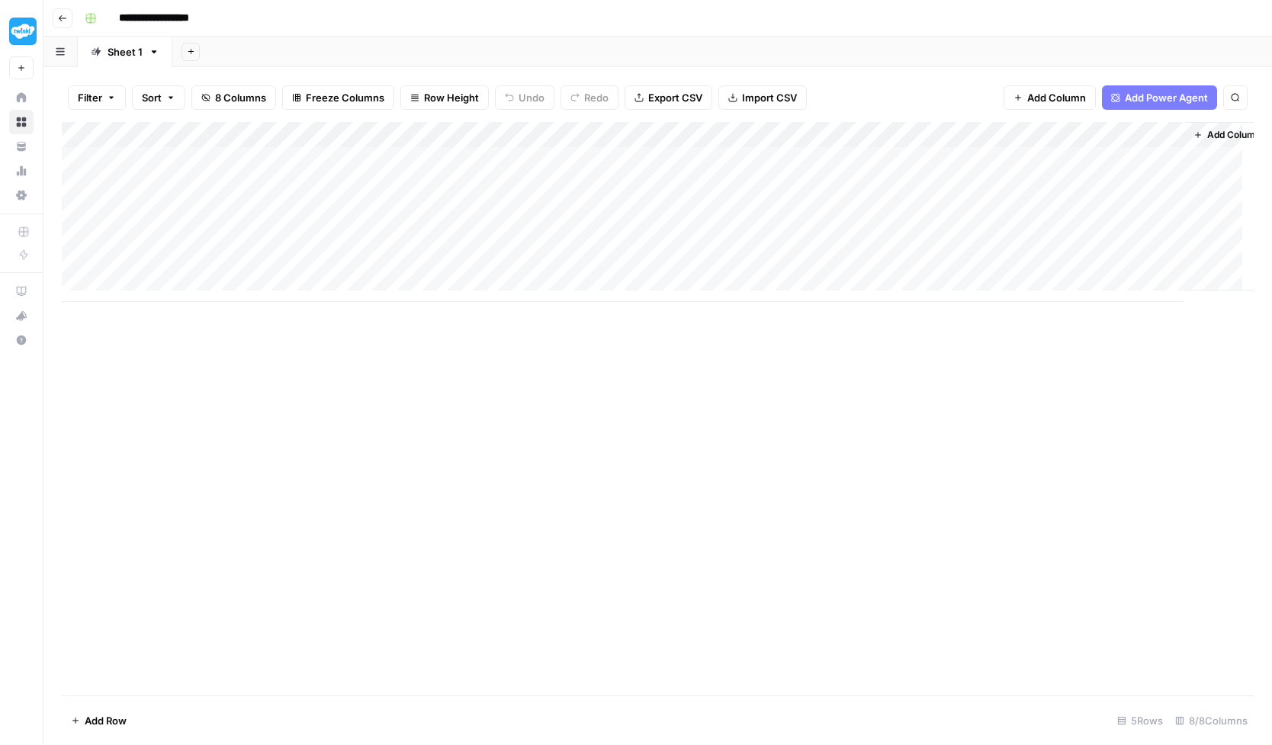
click at [340, 208] on div "Add Column" at bounding box center [658, 212] width 1192 height 180
click at [104, 95] on button "Filter" at bounding box center [97, 97] width 58 height 24
click at [353, 422] on div "Add Column" at bounding box center [658, 408] width 1192 height 573
click at [352, 135] on div "Add Column" at bounding box center [658, 212] width 1192 height 180
click at [464, 390] on div "Add Column" at bounding box center [658, 408] width 1192 height 573
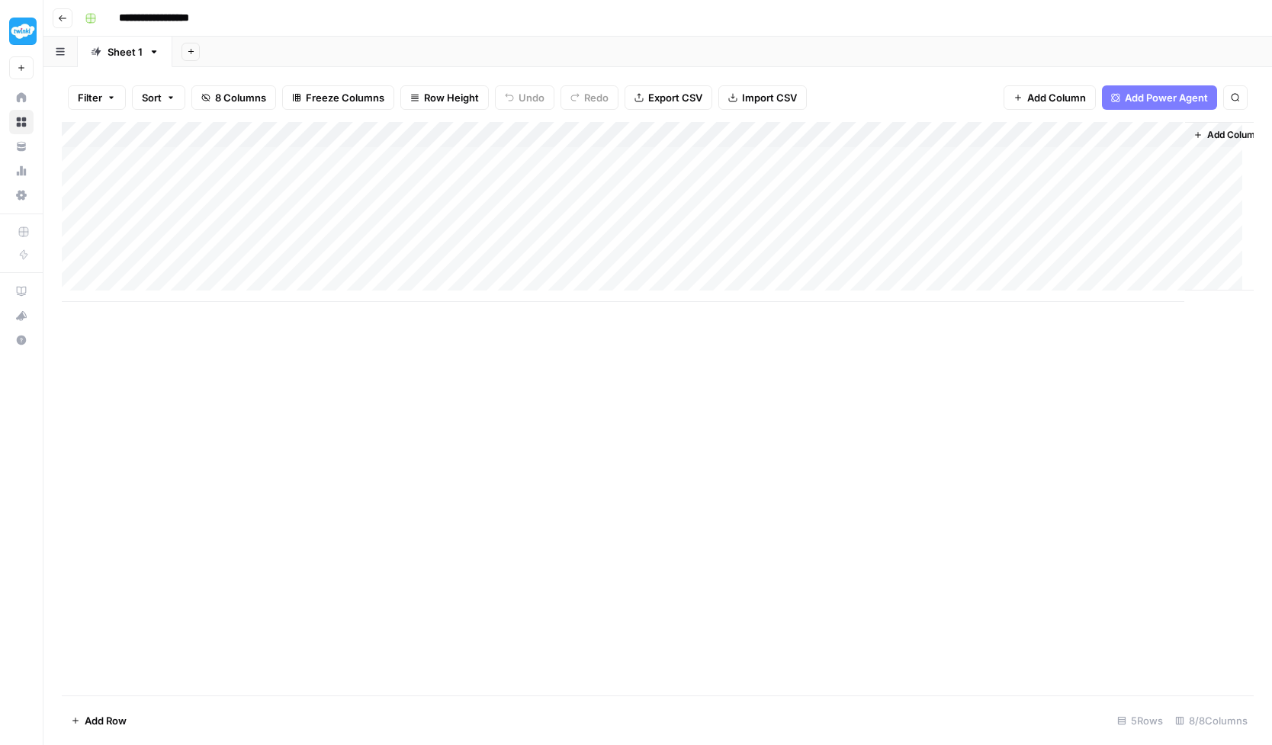
click at [304, 264] on div "Add Column" at bounding box center [658, 212] width 1192 height 180
click at [296, 264] on div "Add Column" at bounding box center [658, 212] width 1192 height 180
click at [306, 339] on div "Add Column" at bounding box center [658, 408] width 1192 height 573
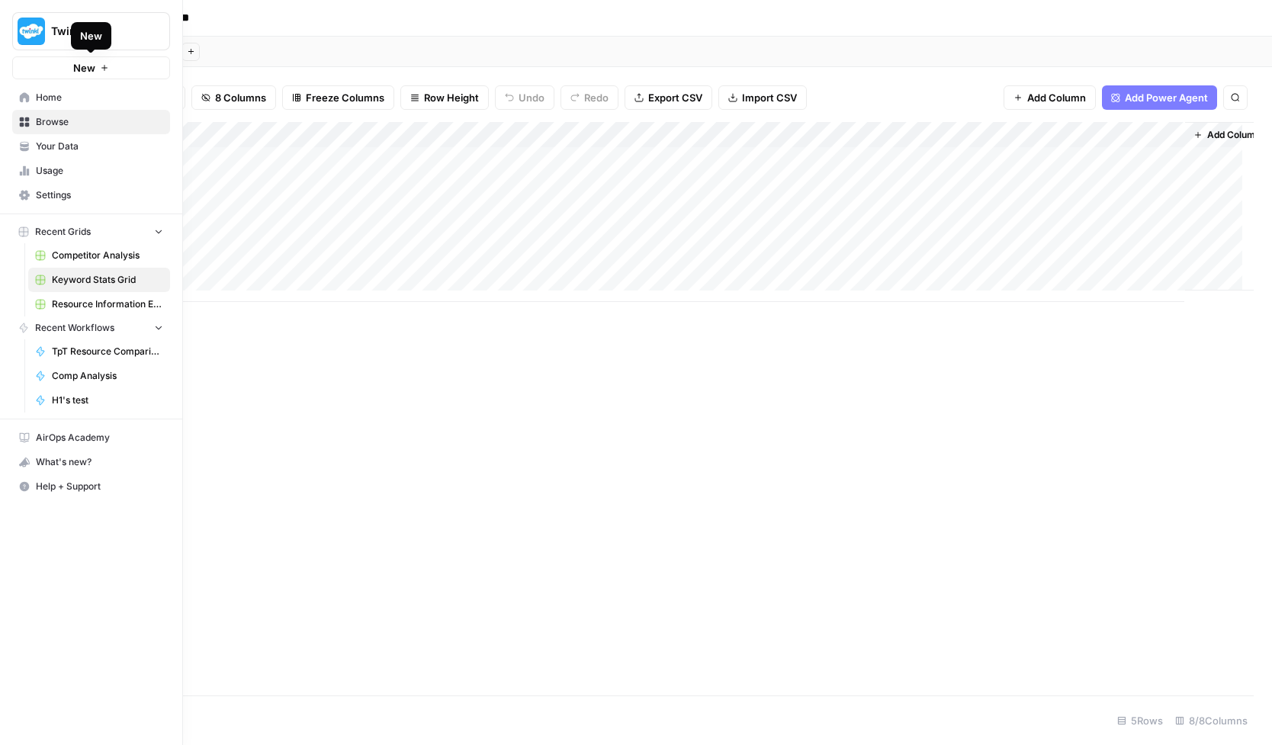
click at [146, 37] on div "Twinkl" at bounding box center [108, 31] width 114 height 15
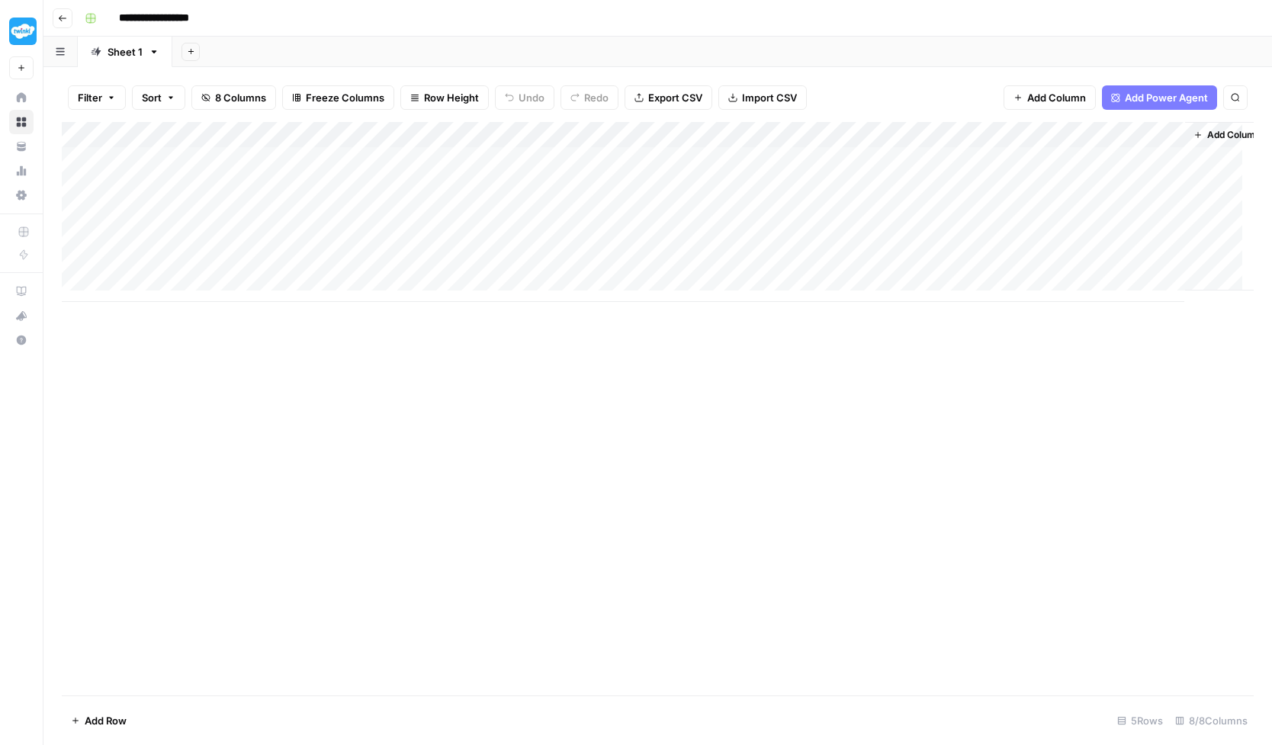
click at [161, 53] on link "Sheet 1" at bounding box center [125, 52] width 95 height 31
click at [155, 53] on icon "button" at bounding box center [154, 52] width 11 height 11
click at [69, 53] on button "button" at bounding box center [60, 52] width 34 height 30
click at [334, 50] on div "Add Sheet" at bounding box center [722, 52] width 1100 height 31
click at [202, 268] on div "Add Column" at bounding box center [658, 212] width 1192 height 180
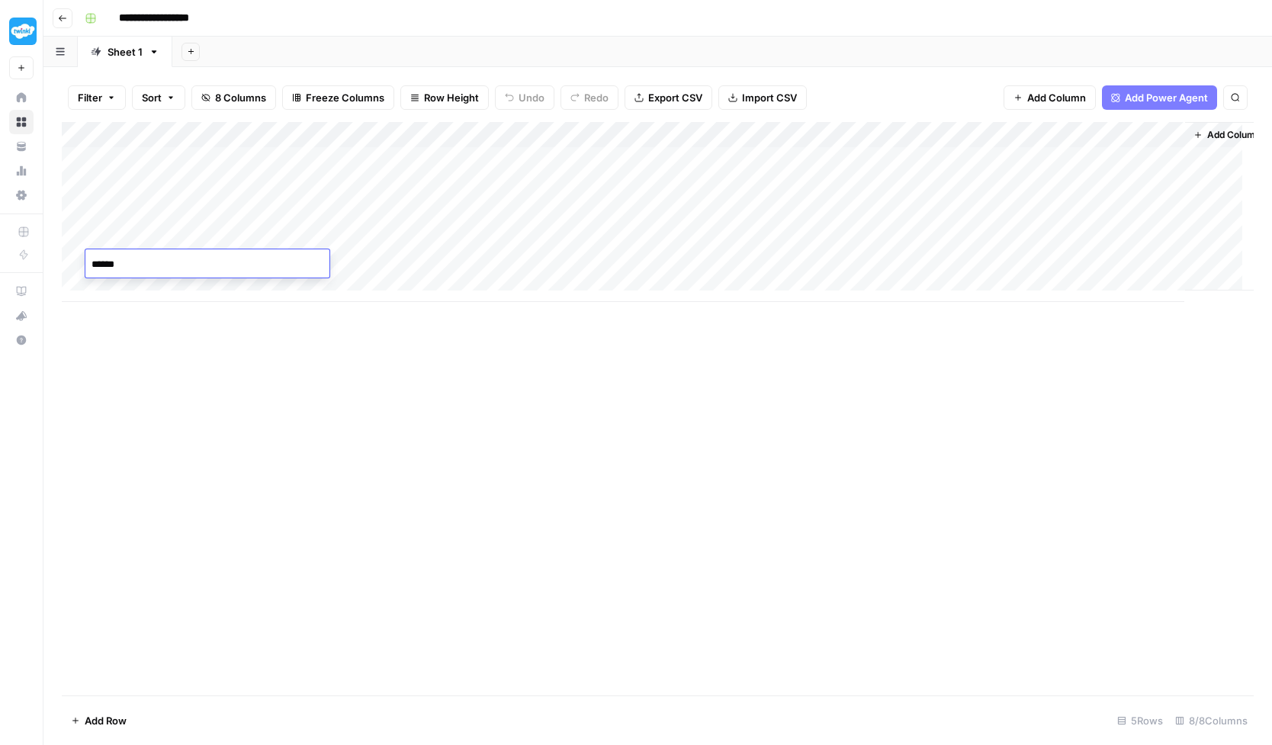
type textarea "*******"
click at [358, 335] on div "Add Column" at bounding box center [658, 408] width 1192 height 573
click at [169, 255] on div "Add Column" at bounding box center [658, 212] width 1192 height 180
click at [169, 255] on textarea "*******" at bounding box center [207, 264] width 244 height 21
type textarea "**********"
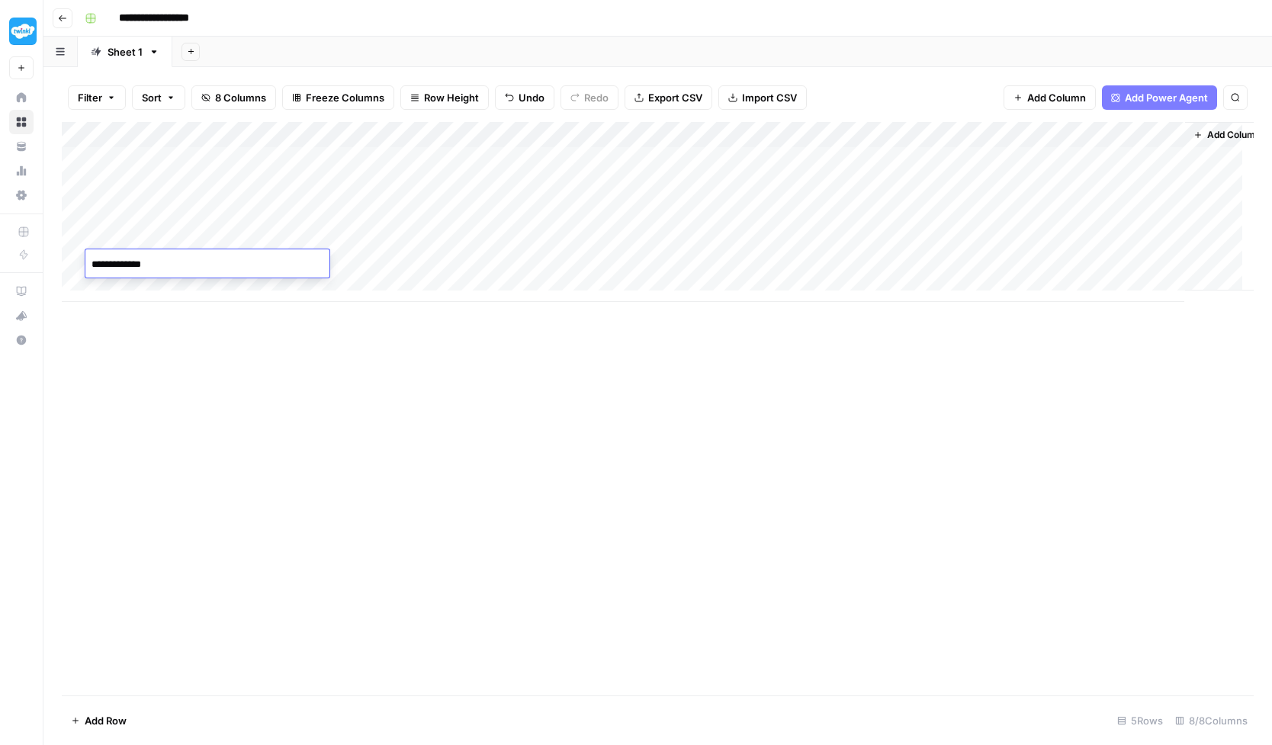
scroll to position [11, 0]
click at [286, 258] on div "Add Column" at bounding box center [658, 212] width 1192 height 180
type textarea "**"
click at [426, 249] on div "Add Column" at bounding box center [658, 212] width 1192 height 180
click at [406, 254] on div "Add Column" at bounding box center [658, 212] width 1192 height 180
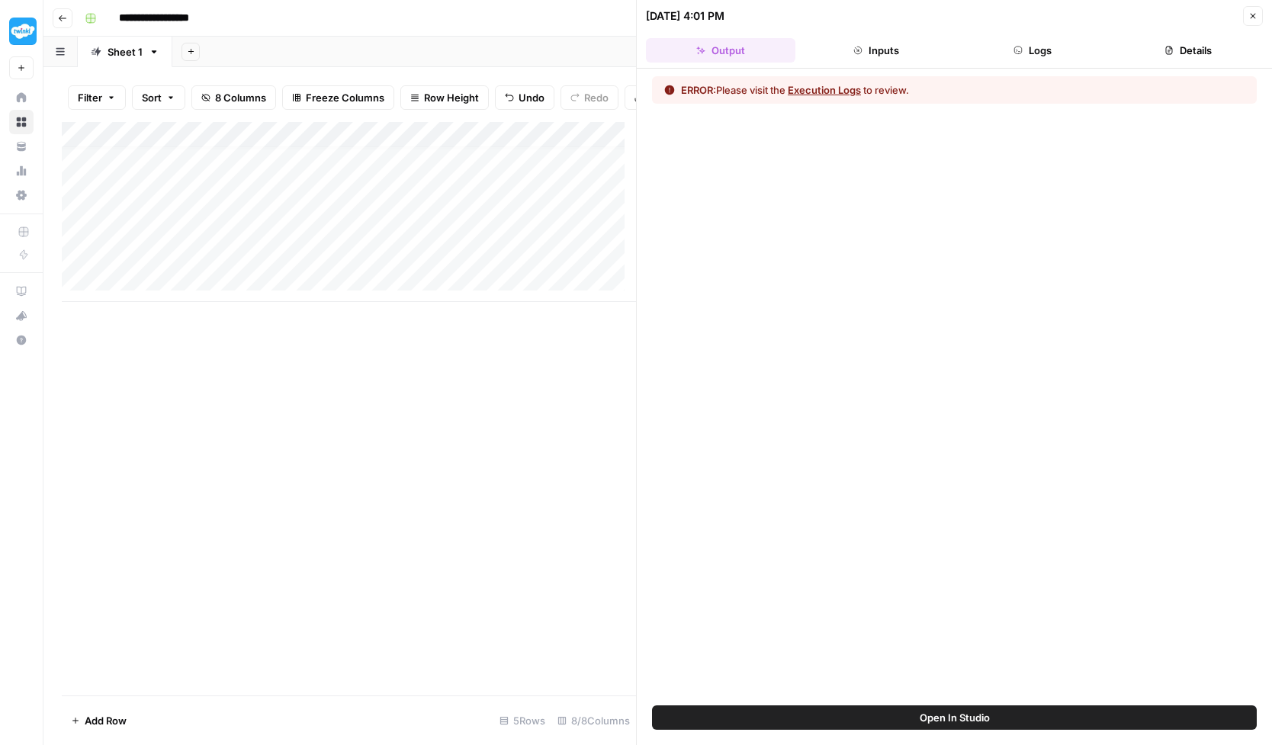
click at [832, 92] on button "Execution Logs" at bounding box center [824, 89] width 73 height 15
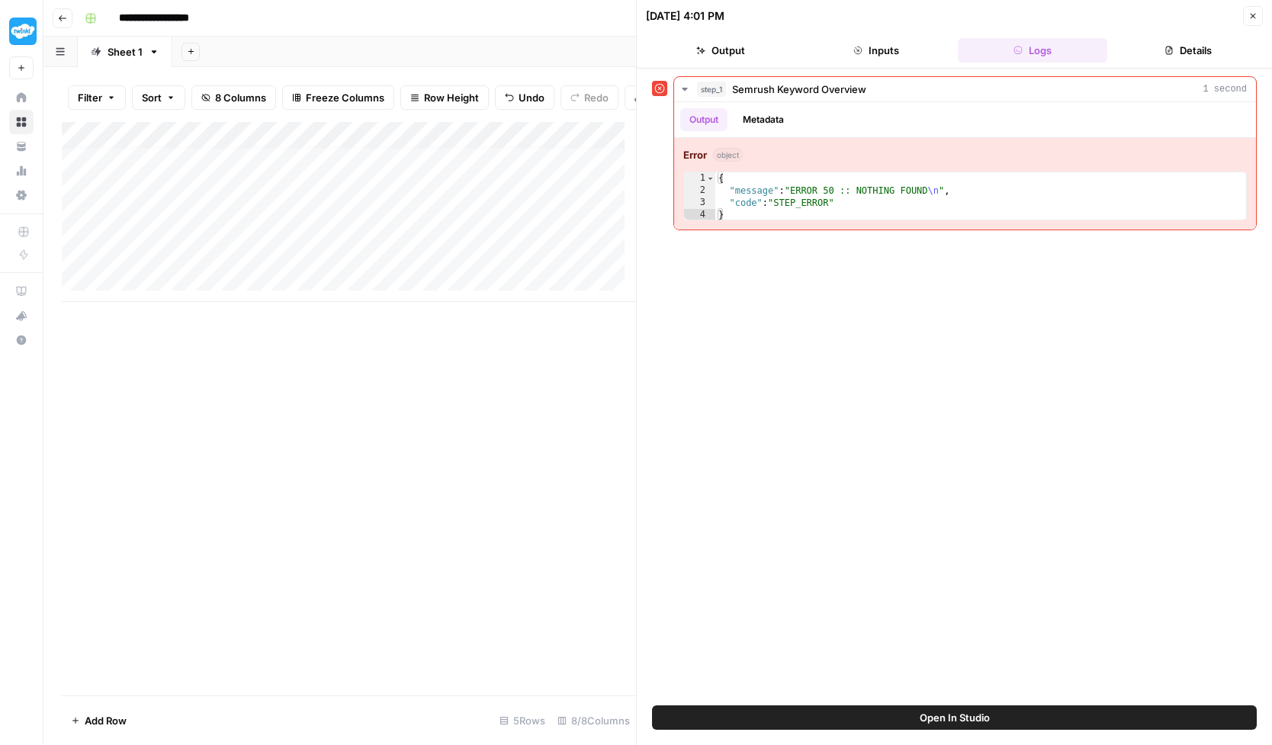
click at [146, 267] on div "Add Column" at bounding box center [349, 212] width 574 height 180
type textarea "*"
type textarea "*******"
click at [482, 263] on div "Add Column" at bounding box center [349, 212] width 574 height 180
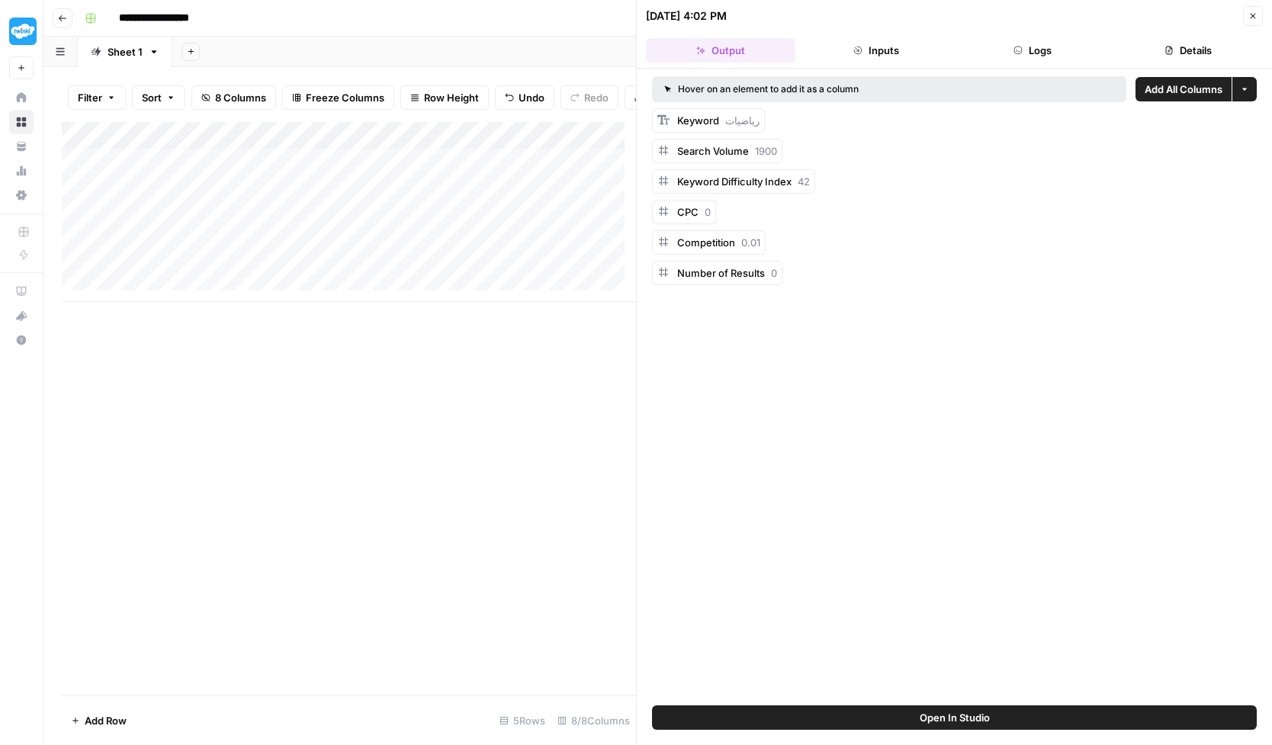
click at [140, 296] on div "Add Column" at bounding box center [349, 212] width 574 height 180
type textarea "**********"
click at [261, 292] on div "Add Column" at bounding box center [349, 225] width 574 height 206
click at [284, 282] on div "Add Column" at bounding box center [349, 225] width 574 height 206
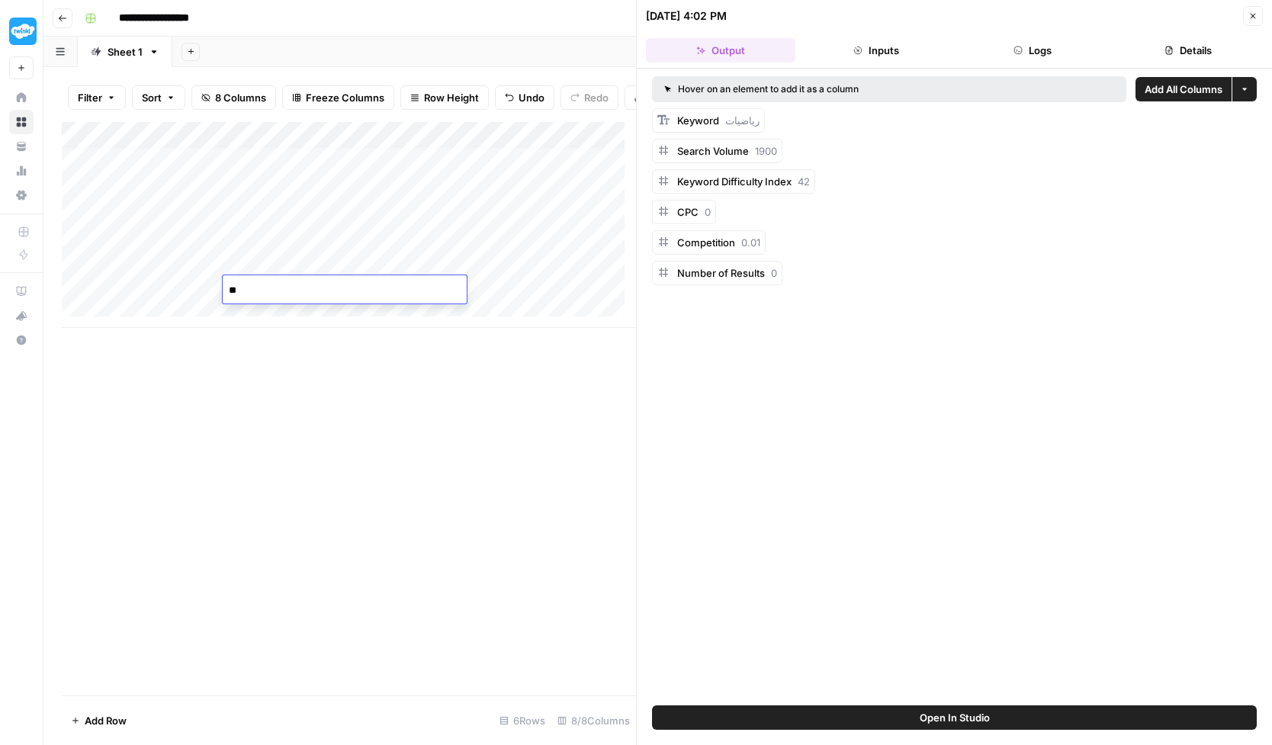
type textarea "*"
type textarea "**"
click at [438, 294] on div "Add Column" at bounding box center [349, 225] width 574 height 206
click at [295, 292] on div "Add Column" at bounding box center [349, 225] width 574 height 206
click at [362, 416] on div "Add Column" at bounding box center [349, 408] width 574 height 573
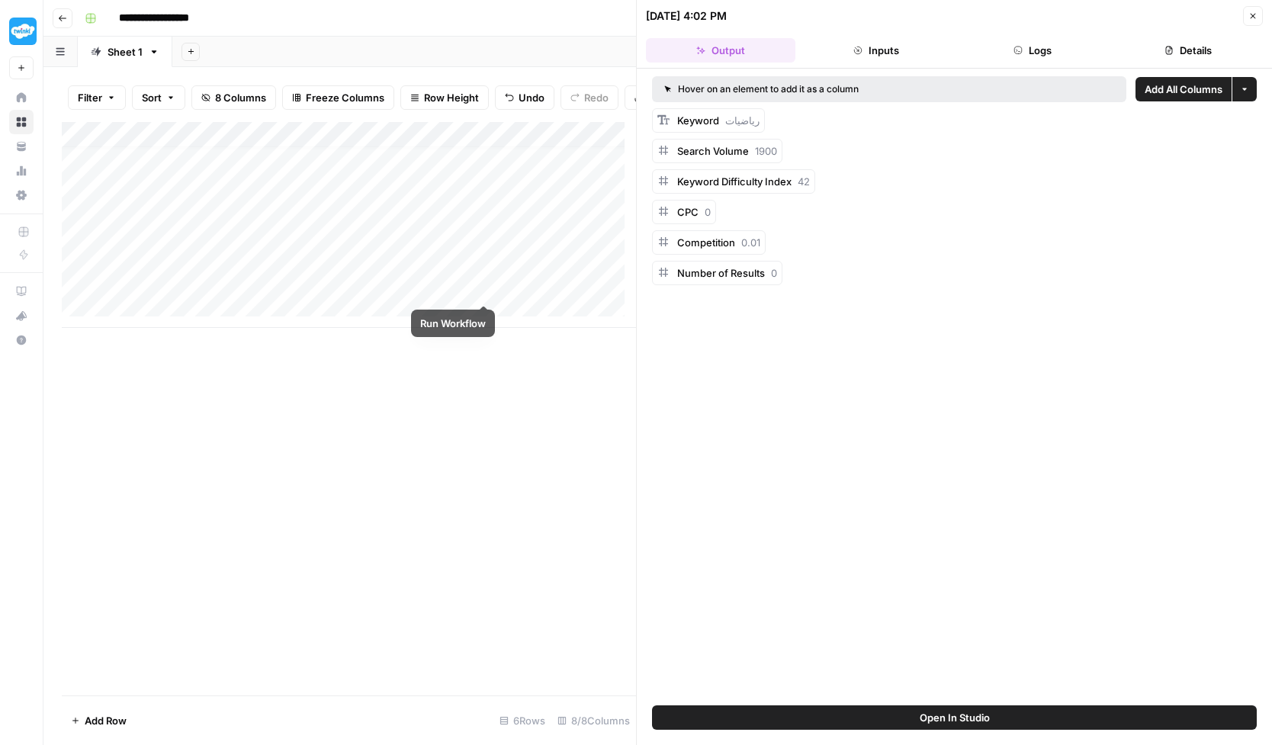
click at [486, 290] on div "Add Column" at bounding box center [349, 225] width 574 height 206
click at [188, 291] on div "Add Column" at bounding box center [349, 225] width 574 height 206
click at [189, 294] on div "Add Column" at bounding box center [349, 225] width 574 height 206
click at [189, 294] on textarea "**********" at bounding box center [207, 290] width 244 height 21
type textarea "**********"
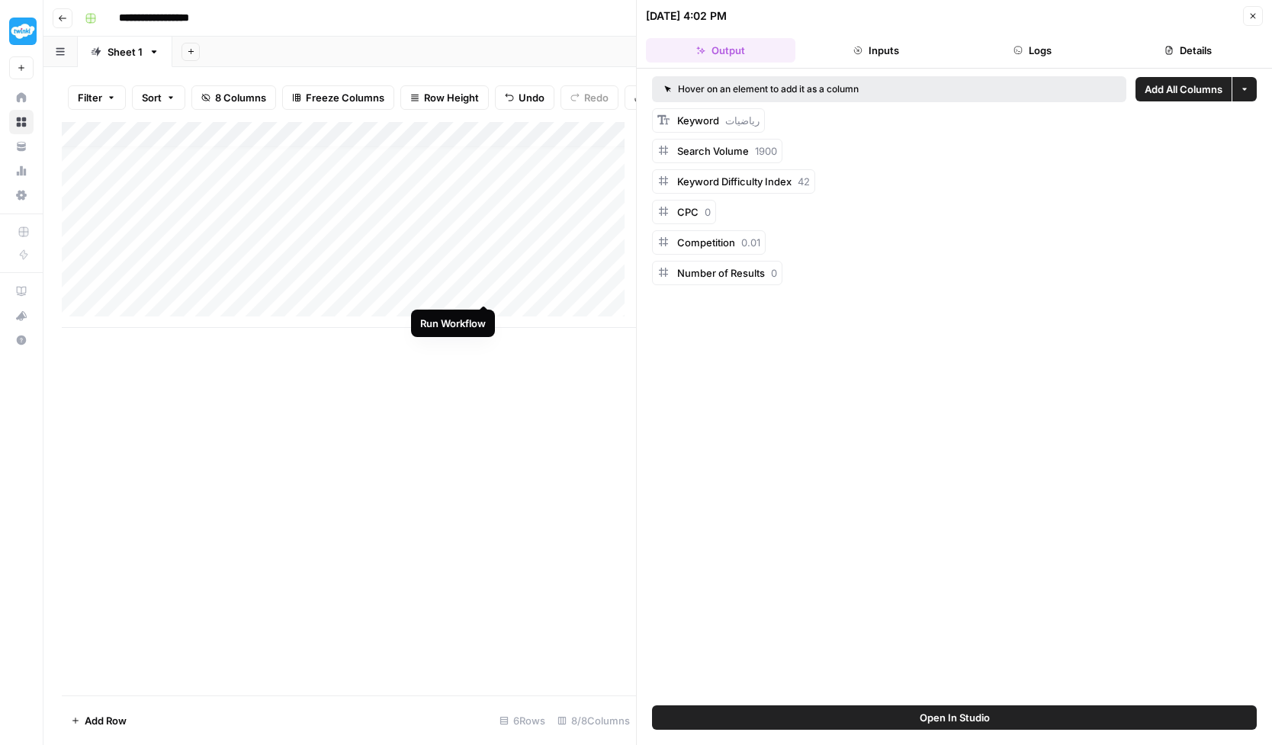
click at [483, 288] on div "Add Column" at bounding box center [349, 225] width 574 height 206
click at [265, 282] on div "Add Column" at bounding box center [349, 225] width 574 height 206
type textarea "**"
click at [418, 324] on div "Add Column" at bounding box center [349, 225] width 574 height 206
click at [485, 284] on div "Add Column" at bounding box center [349, 238] width 574 height 232
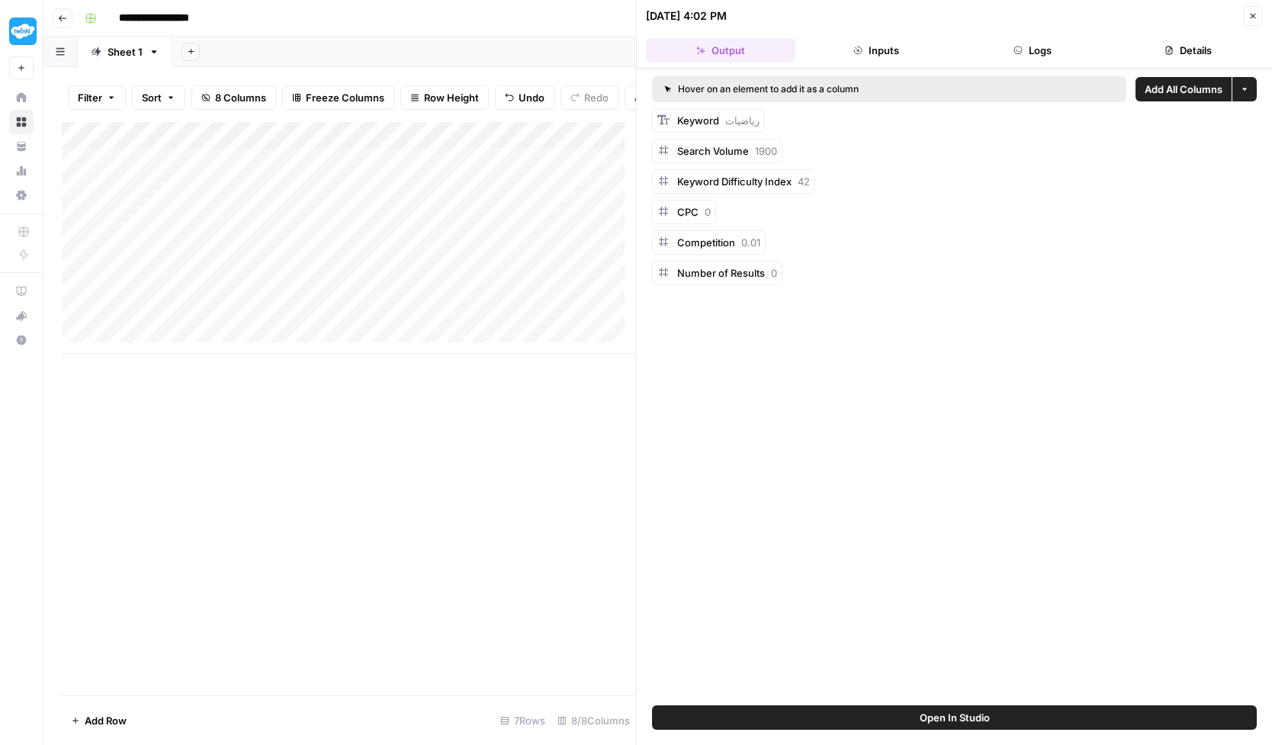
click at [484, 289] on div "Add Column" at bounding box center [349, 238] width 574 height 232
click at [485, 290] on div "Add Column" at bounding box center [349, 238] width 574 height 232
click at [195, 294] on div "Add Column" at bounding box center [349, 238] width 574 height 232
click at [201, 263] on div "Add Column" at bounding box center [349, 238] width 574 height 232
click at [249, 268] on div "Add Column" at bounding box center [349, 238] width 574 height 232
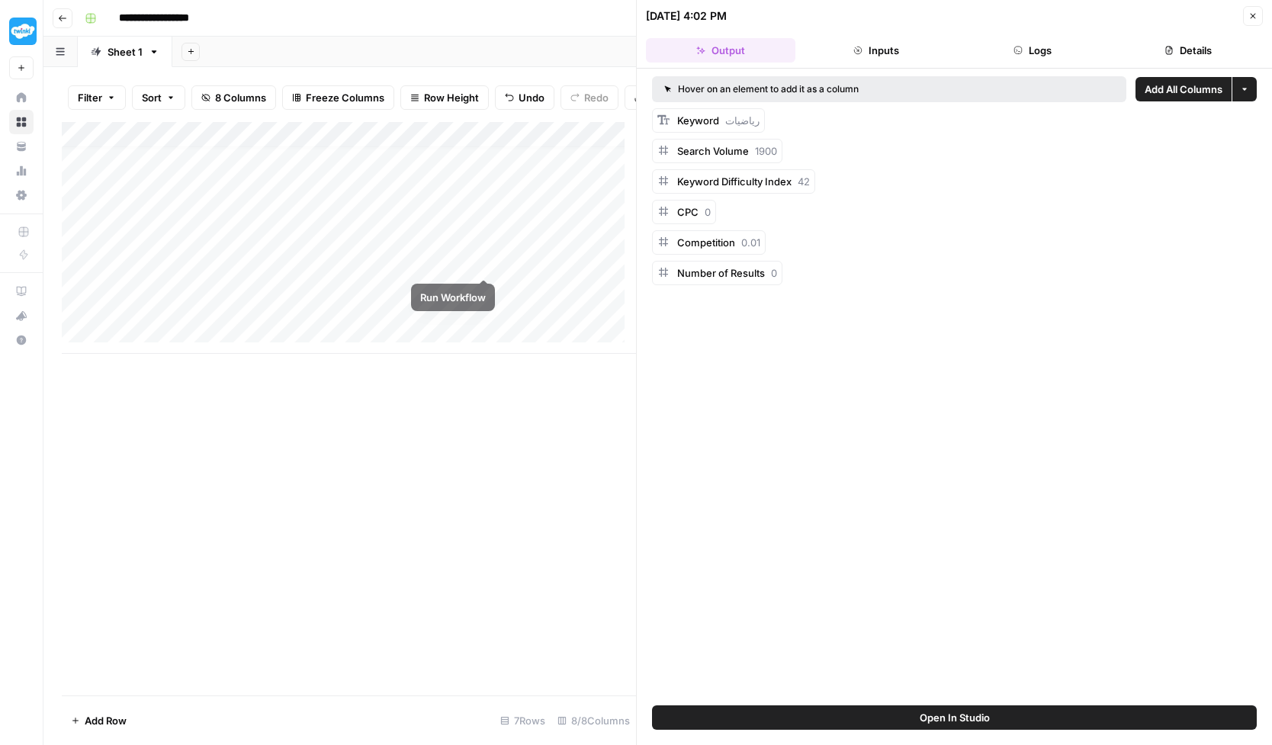
click at [485, 263] on div "Add Column" at bounding box center [349, 238] width 574 height 232
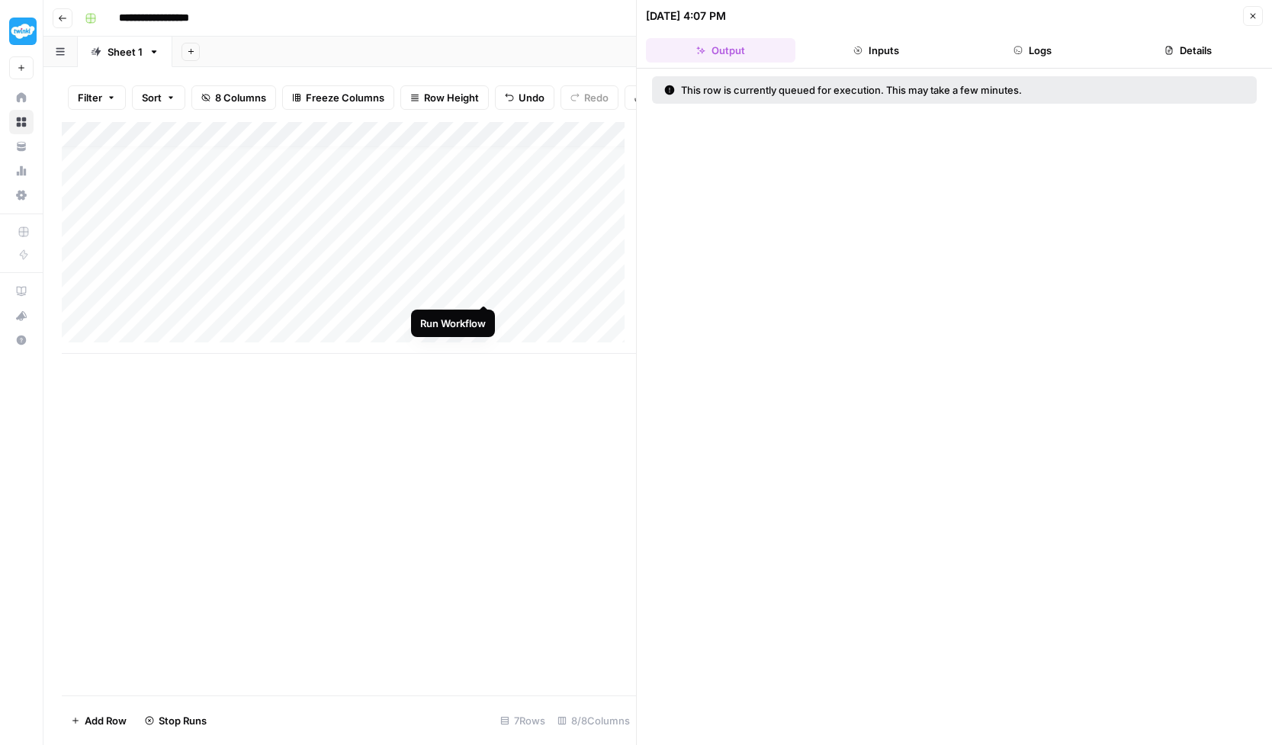
click at [483, 288] on div "Add Column" at bounding box center [349, 238] width 574 height 232
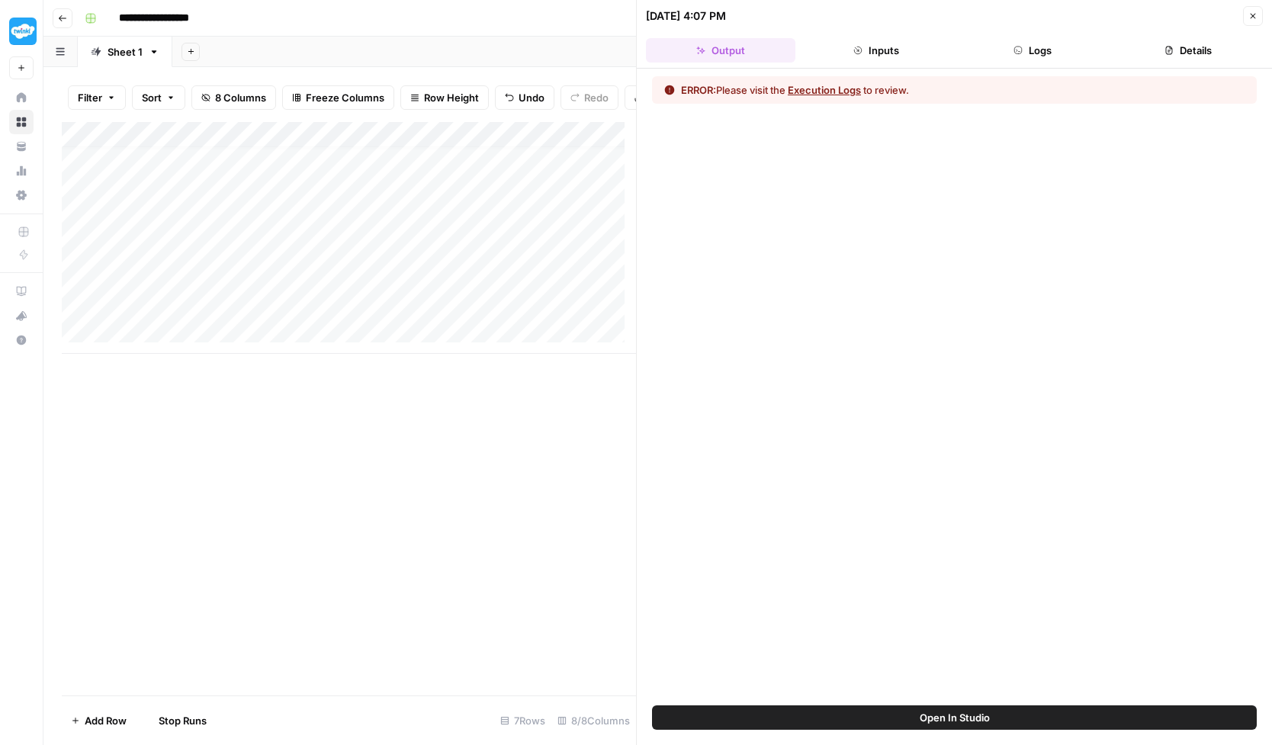
click at [279, 265] on div "Add Column" at bounding box center [349, 238] width 574 height 232
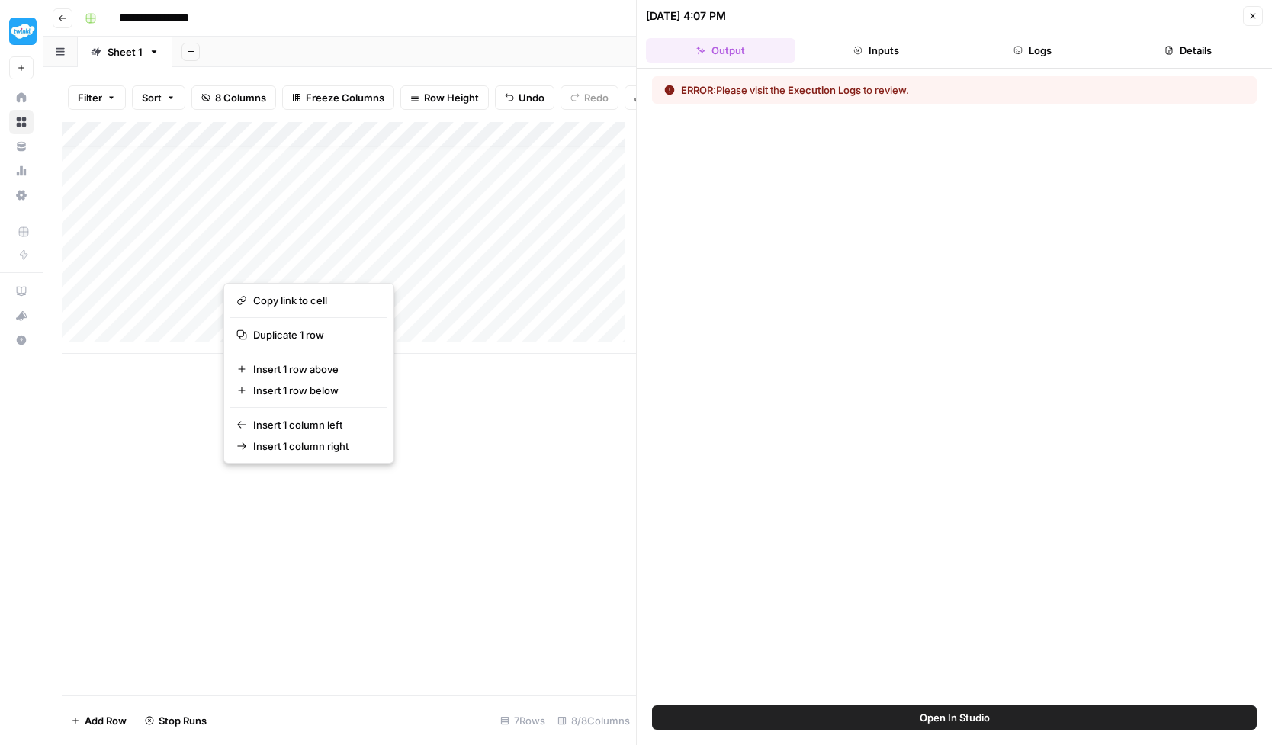
click at [159, 441] on div "Add Column" at bounding box center [349, 408] width 574 height 573
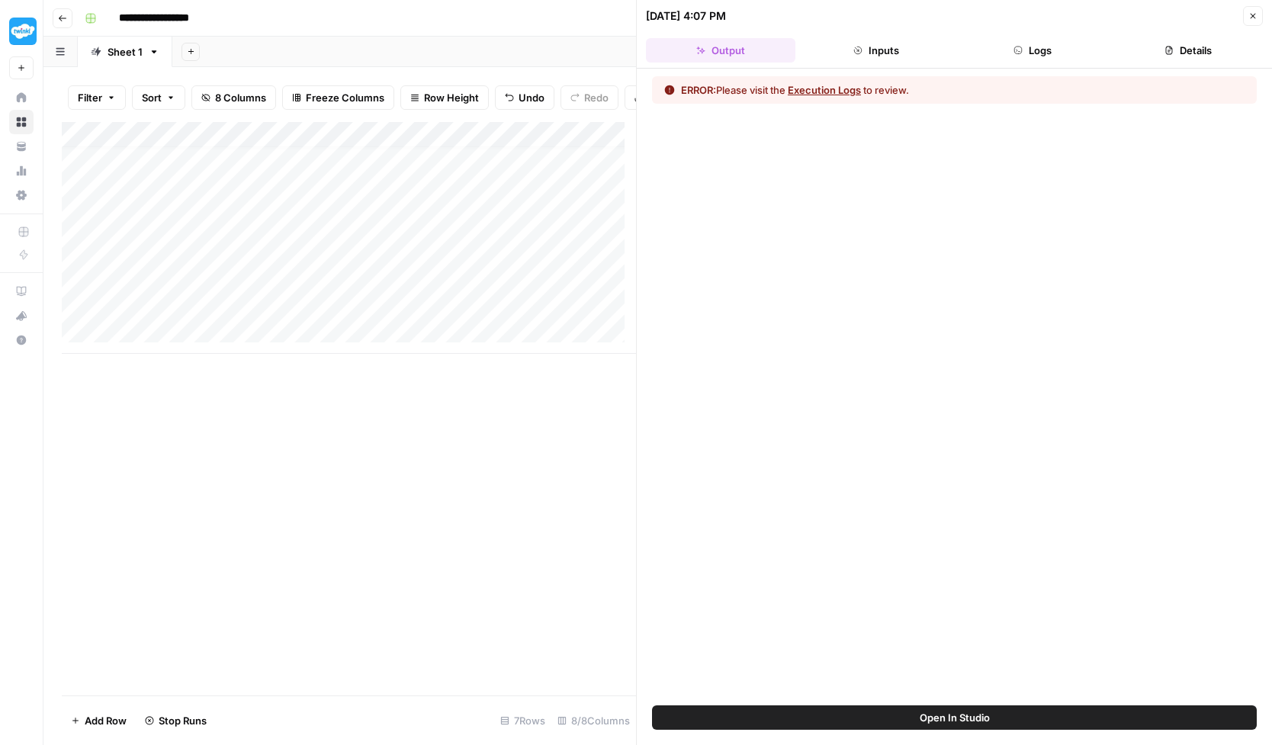
click at [77, 263] on div "Add Column" at bounding box center [349, 238] width 574 height 232
click at [79, 294] on div "Add Column" at bounding box center [349, 238] width 574 height 232
click at [78, 318] on div "Add Column" at bounding box center [349, 238] width 574 height 232
click at [108, 718] on span "Delete 3 Rows" at bounding box center [105, 720] width 68 height 15
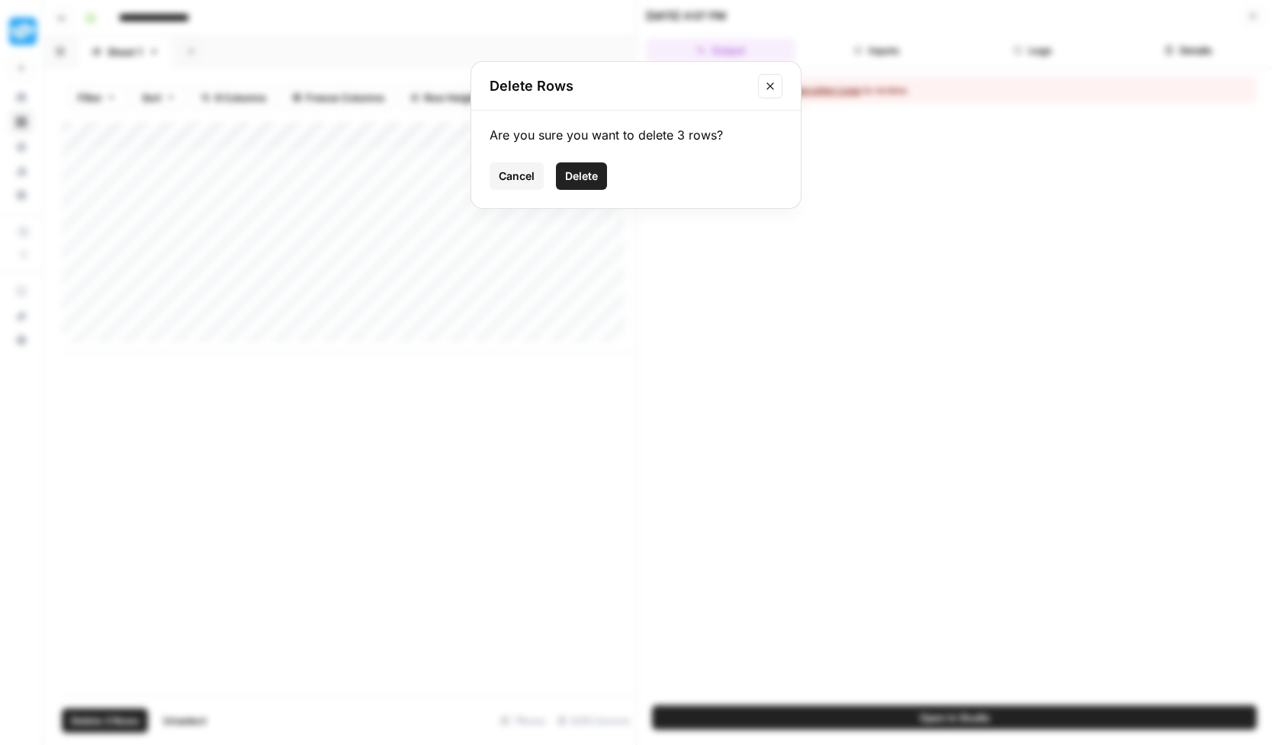
click at [586, 185] on button "Delete" at bounding box center [581, 175] width 51 height 27
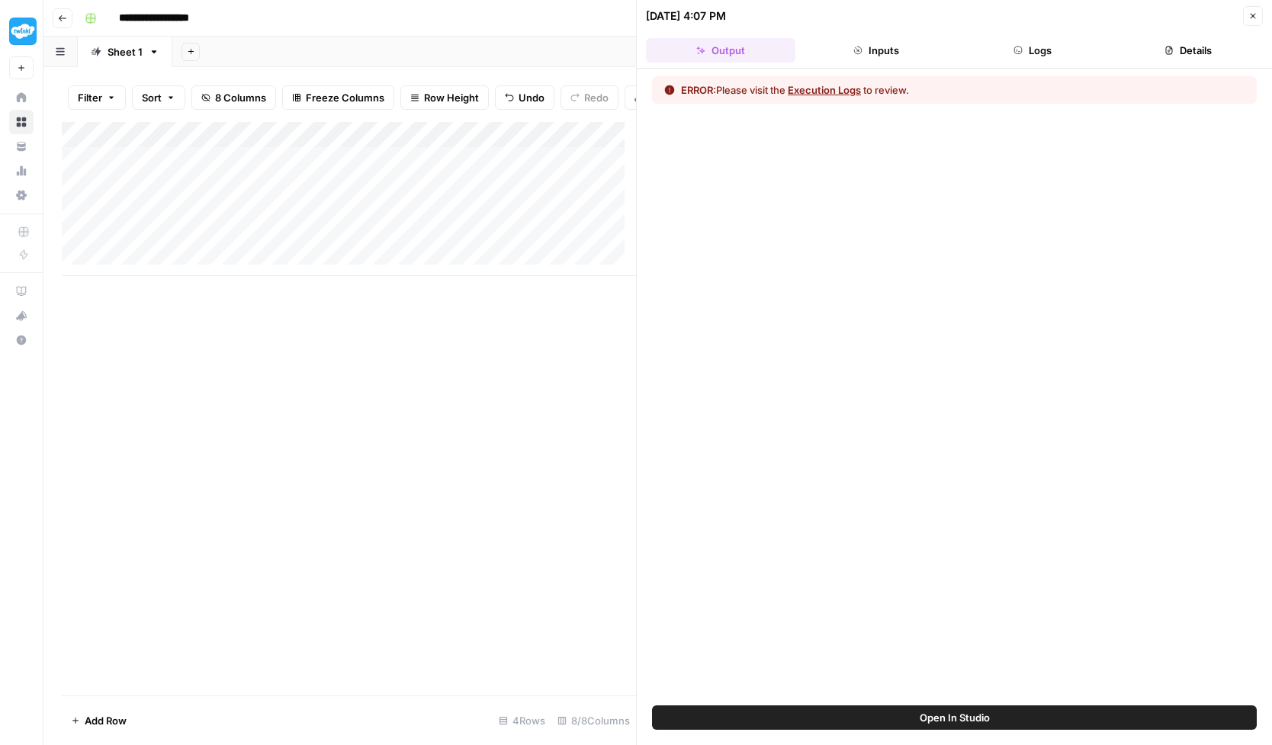
click at [312, 378] on div "Add Column" at bounding box center [349, 408] width 574 height 573
